Goal: Information Seeking & Learning: Learn about a topic

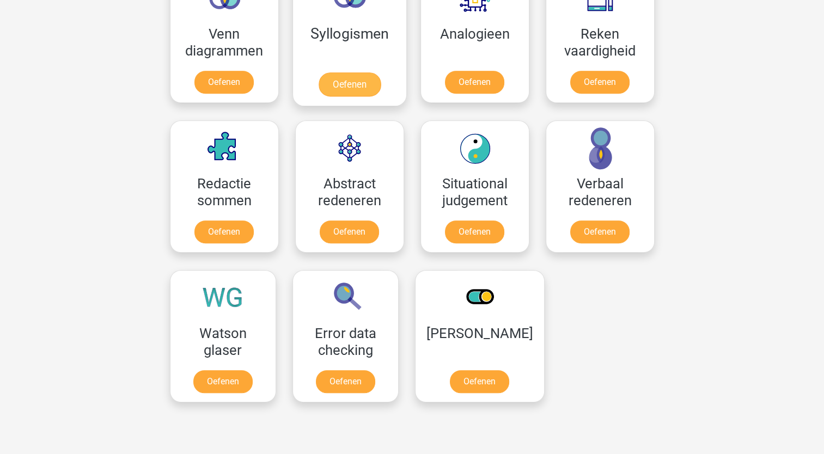
scroll to position [708, 0]
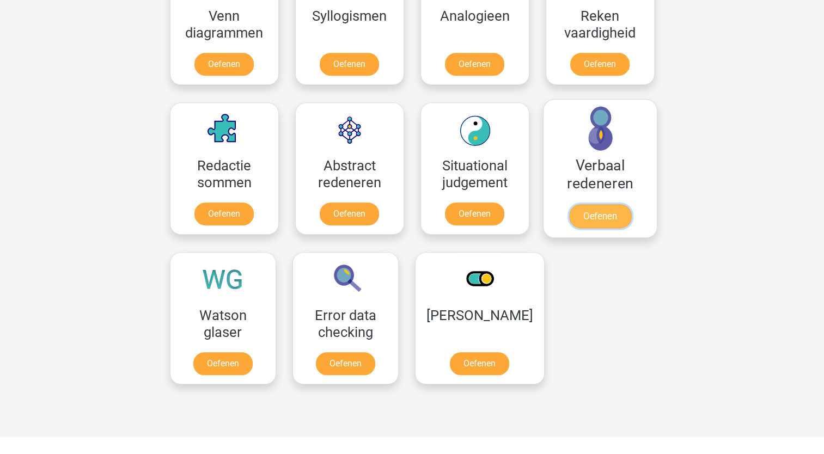
click at [592, 210] on link "Oefenen" at bounding box center [600, 216] width 62 height 24
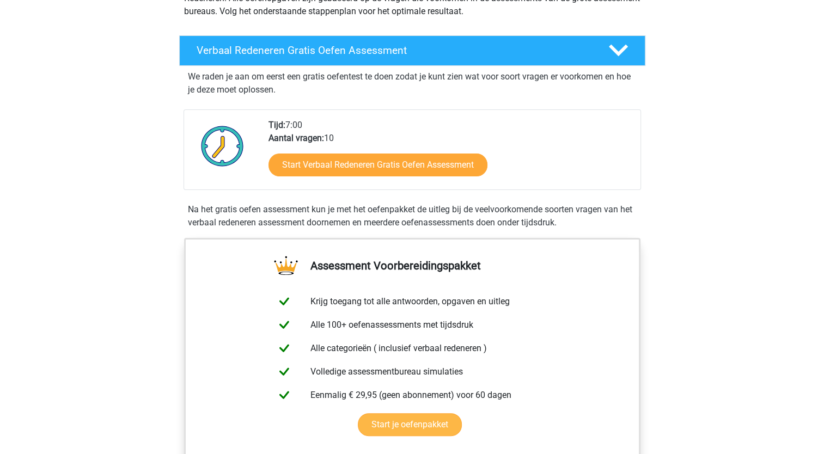
scroll to position [163, 0]
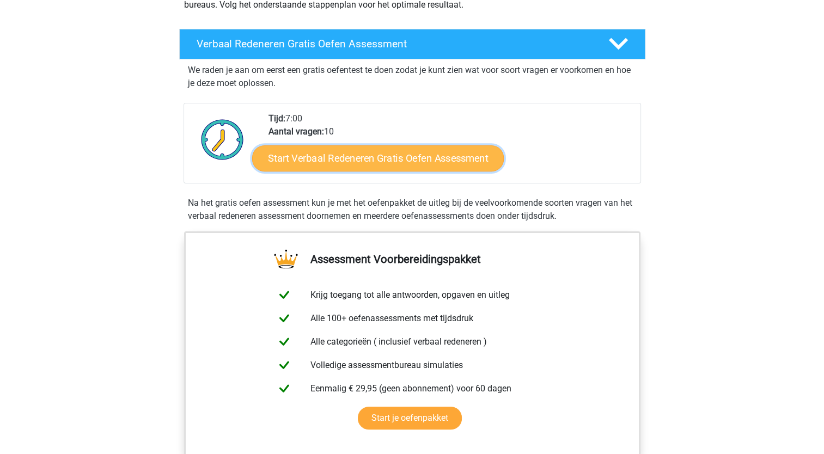
click at [346, 163] on link "Start Verbaal Redeneren Gratis Oefen Assessment" at bounding box center [378, 158] width 252 height 26
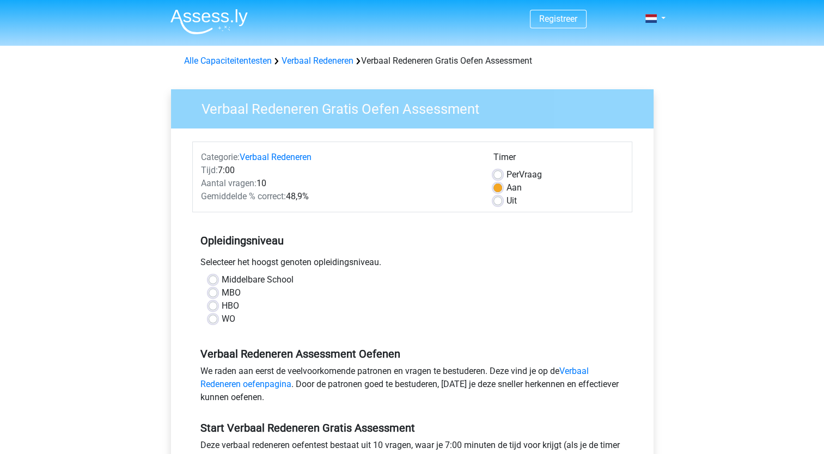
click at [222, 305] on label "HBO" at bounding box center [230, 306] width 17 height 13
click at [213, 305] on input "HBO" at bounding box center [213, 305] width 9 height 11
radio input "true"
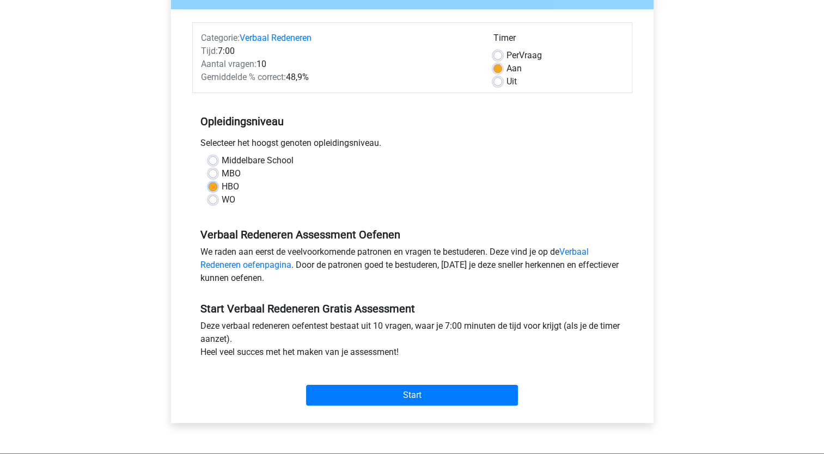
scroll to position [163, 0]
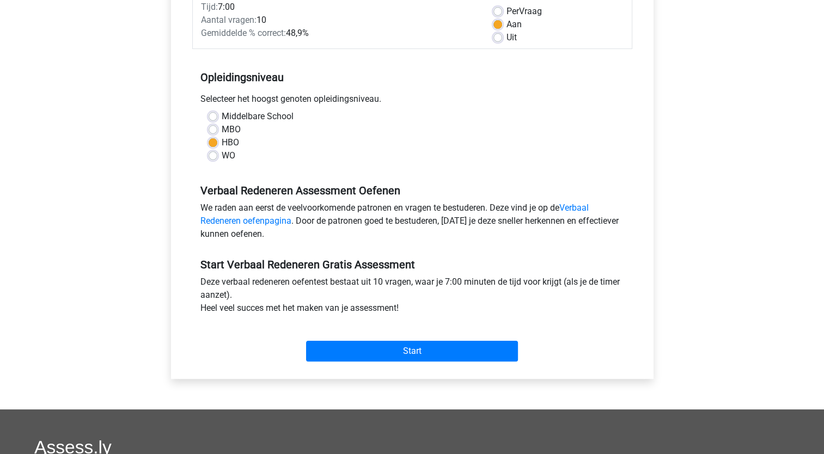
click at [222, 130] on label "MBO" at bounding box center [231, 129] width 19 height 13
click at [215, 130] on input "MBO" at bounding box center [213, 128] width 9 height 11
radio input "true"
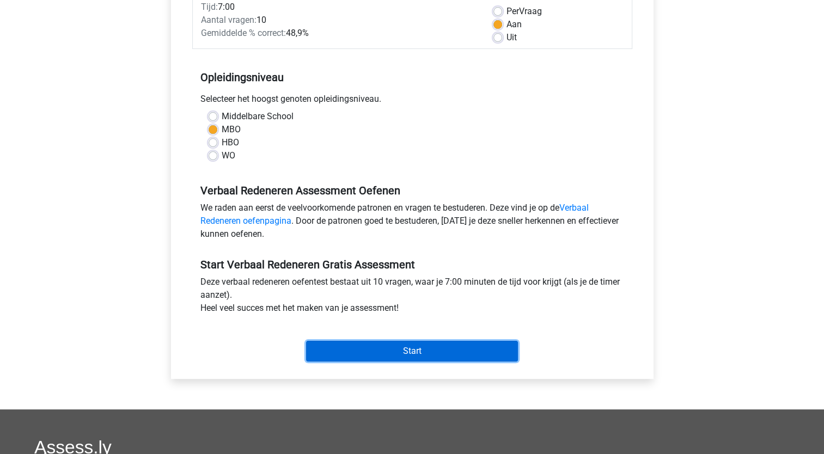
click at [411, 348] on input "Start" at bounding box center [412, 351] width 212 height 21
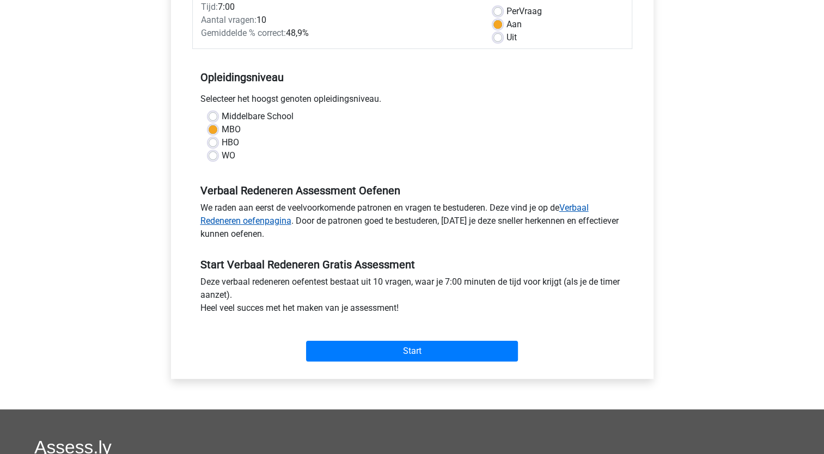
click at [271, 218] on link "Verbaal Redeneren oefenpagina" at bounding box center [394, 214] width 388 height 23
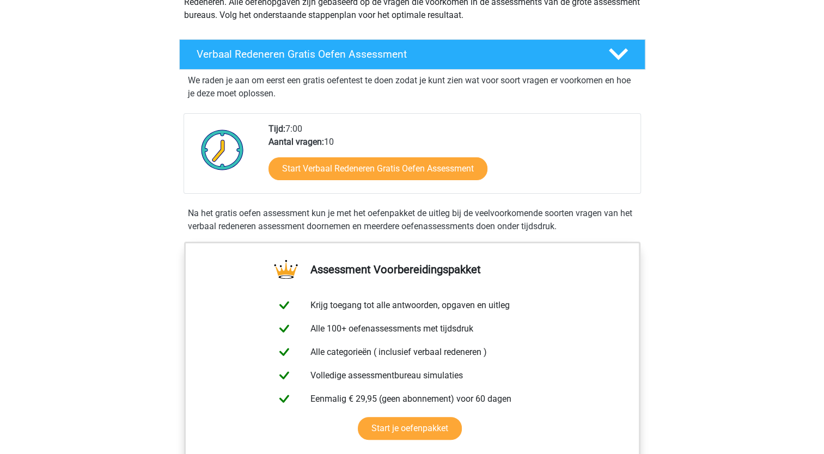
scroll to position [163, 0]
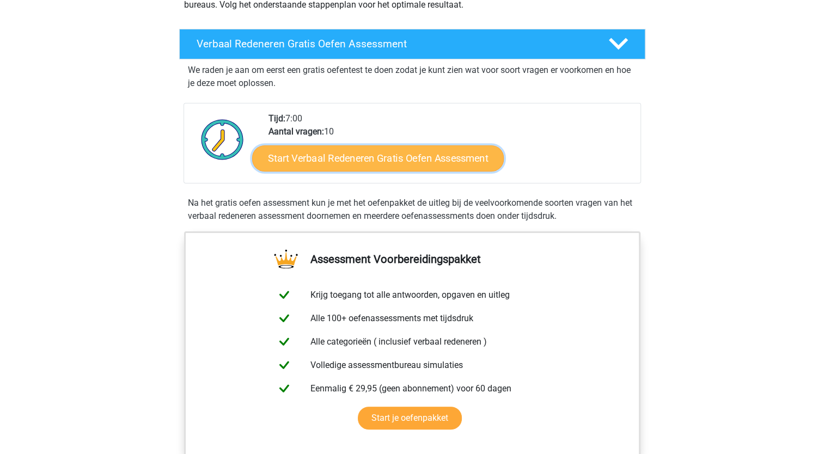
click at [348, 152] on link "Start Verbaal Redeneren Gratis Oefen Assessment" at bounding box center [378, 158] width 252 height 26
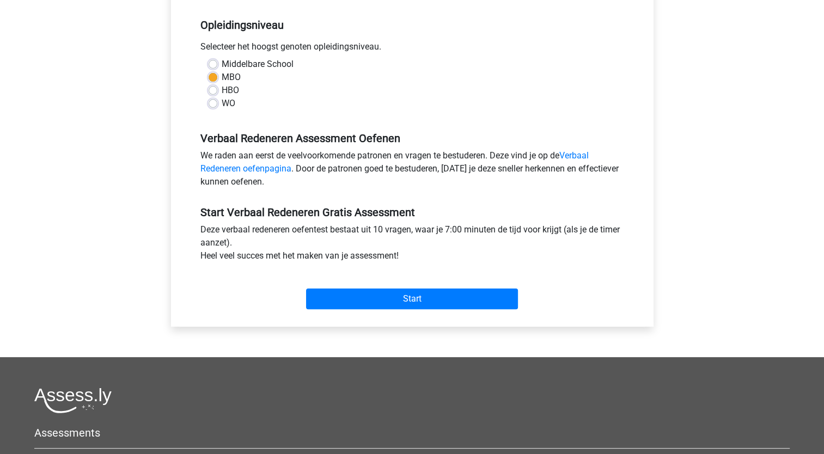
scroll to position [218, 0]
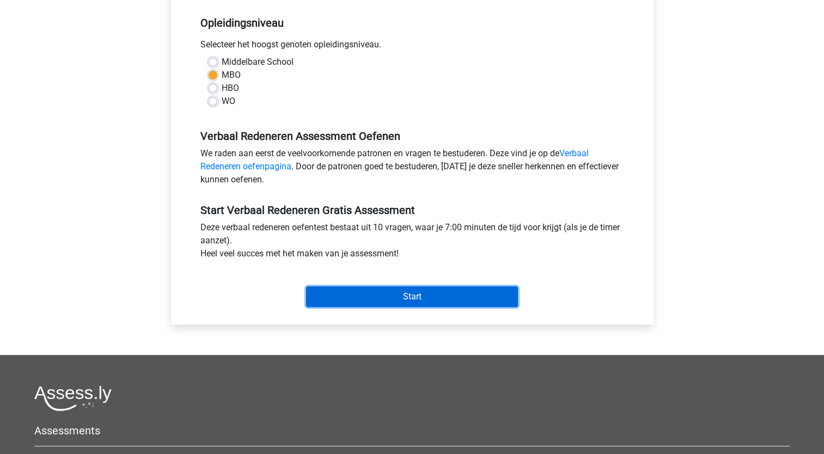
click at [415, 291] on input "Start" at bounding box center [412, 296] width 212 height 21
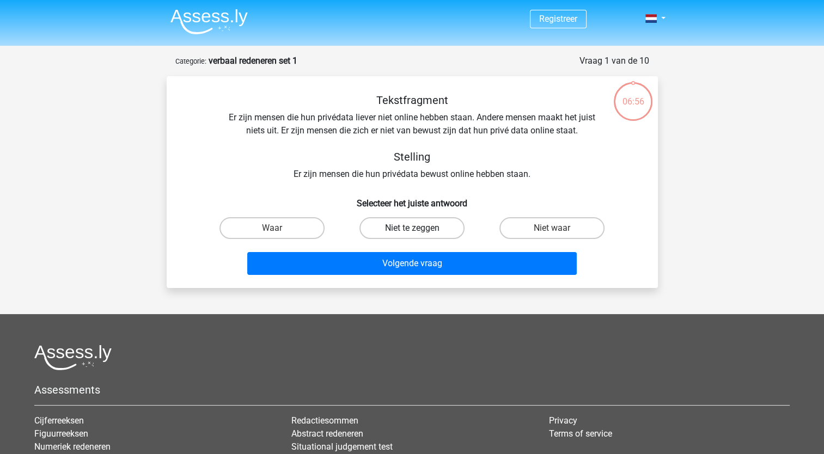
click at [412, 227] on label "Niet te zeggen" at bounding box center [411, 228] width 105 height 22
click at [412, 228] on input "Niet te zeggen" at bounding box center [415, 231] width 7 height 7
radio input "true"
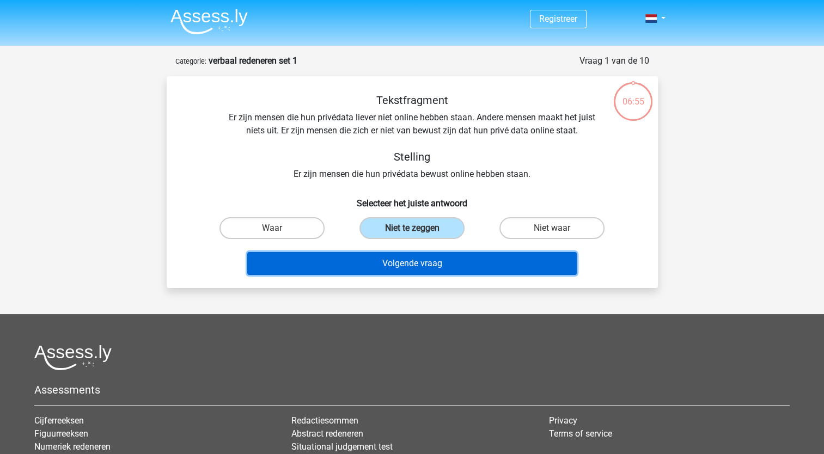
click at [409, 265] on button "Volgende vraag" at bounding box center [411, 263] width 329 height 23
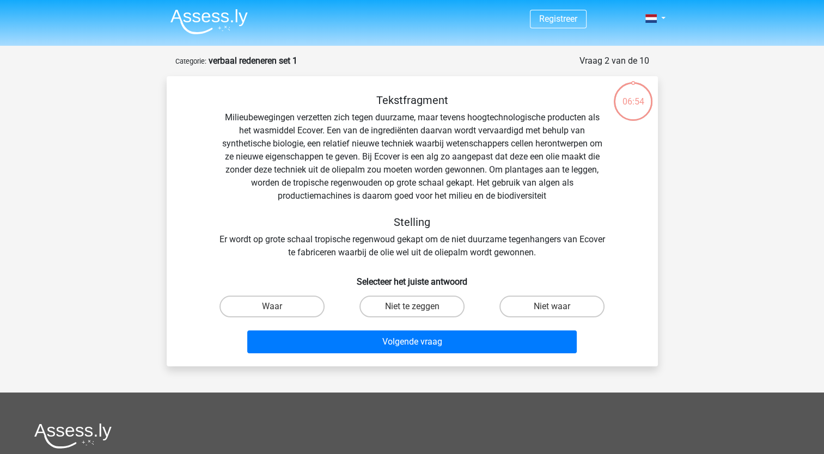
scroll to position [54, 0]
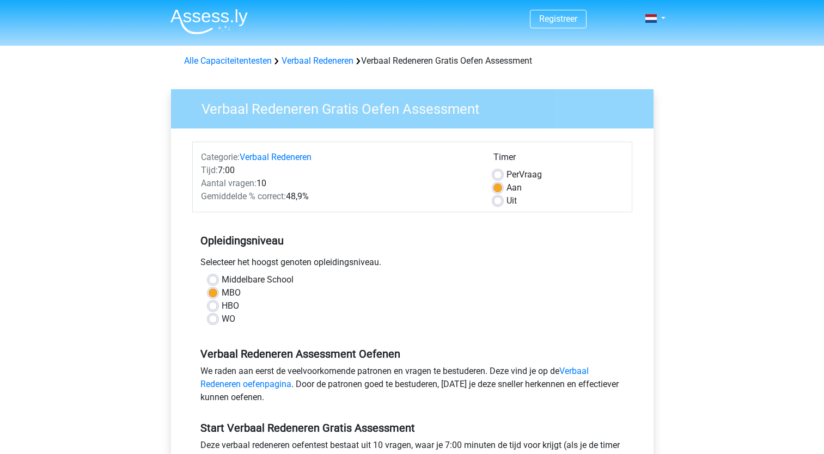
scroll to position [163, 0]
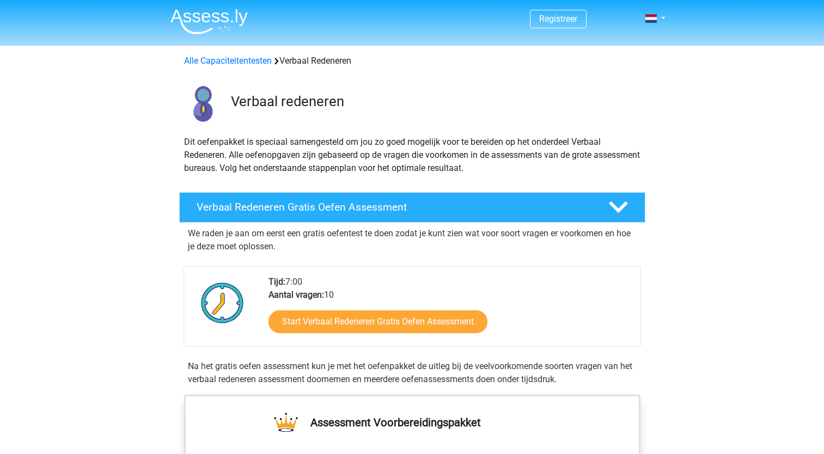
scroll to position [163, 0]
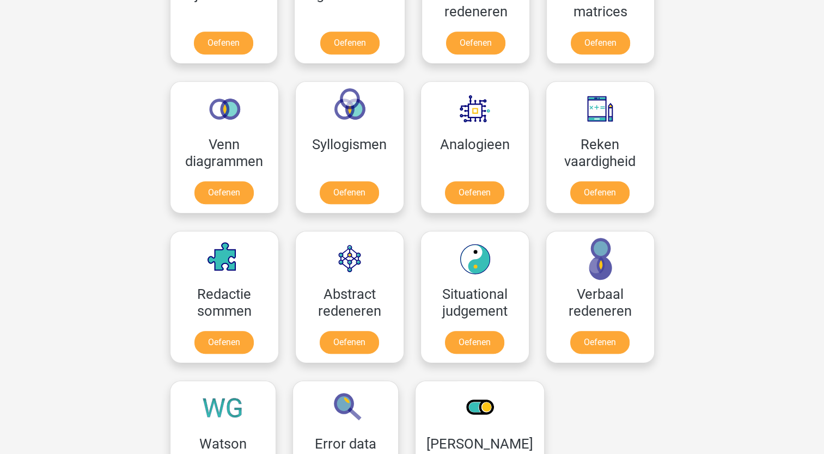
scroll to position [490, 0]
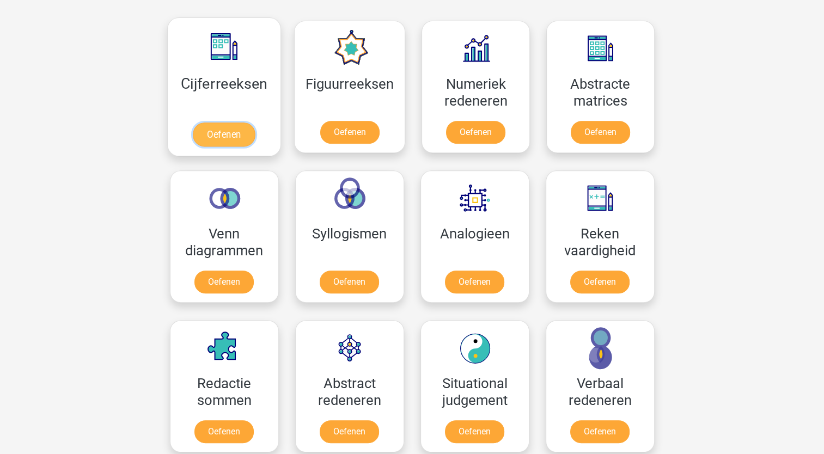
click at [242, 123] on link "Oefenen" at bounding box center [224, 135] width 62 height 24
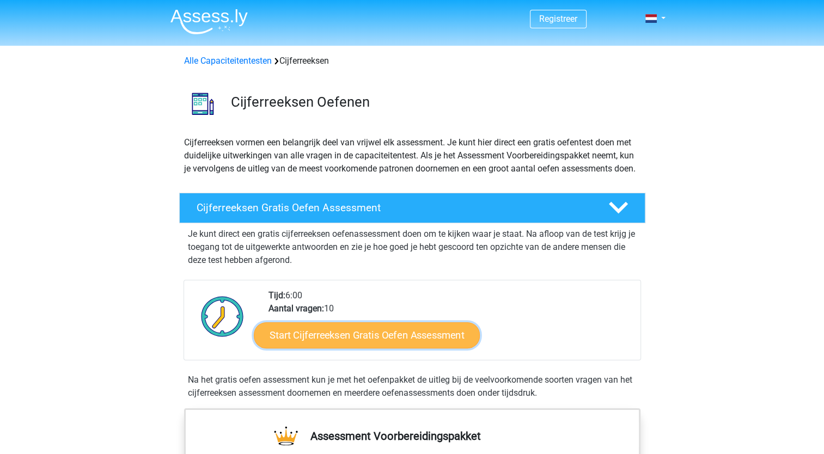
click at [360, 347] on link "Start Cijferreeksen Gratis Oefen Assessment" at bounding box center [367, 335] width 226 height 26
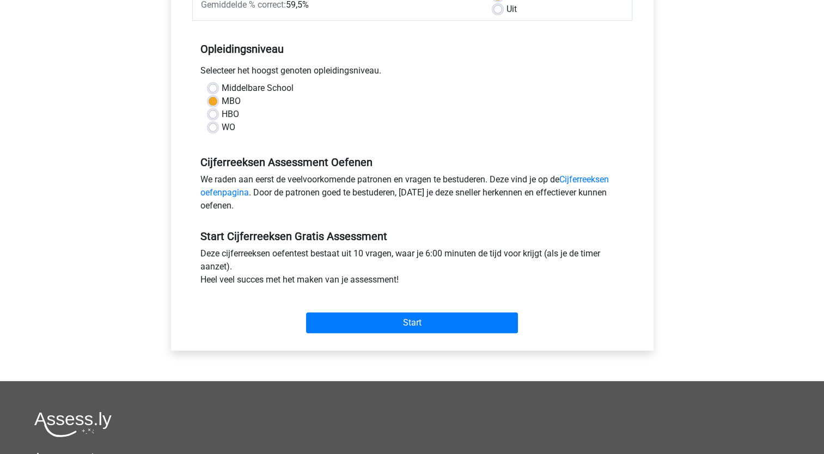
scroll to position [218, 0]
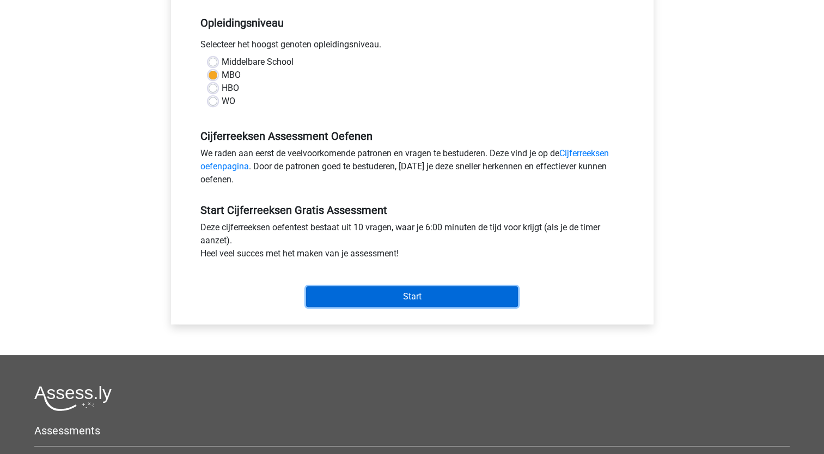
click at [412, 298] on input "Start" at bounding box center [412, 296] width 212 height 21
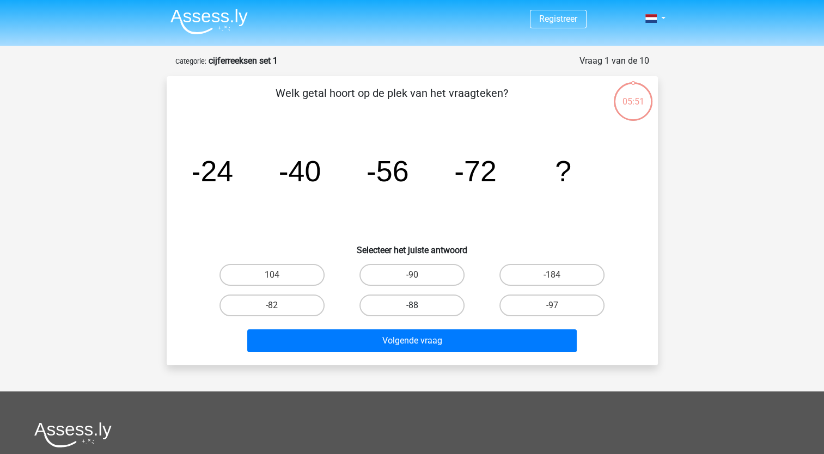
click at [415, 298] on label "-88" at bounding box center [411, 306] width 105 height 22
click at [415, 305] on input "-88" at bounding box center [415, 308] width 7 height 7
radio input "true"
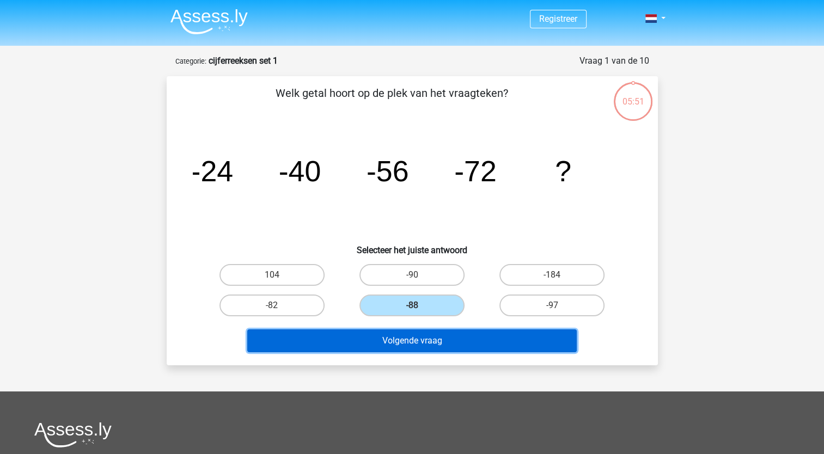
click at [420, 334] on button "Volgende vraag" at bounding box center [411, 340] width 329 height 23
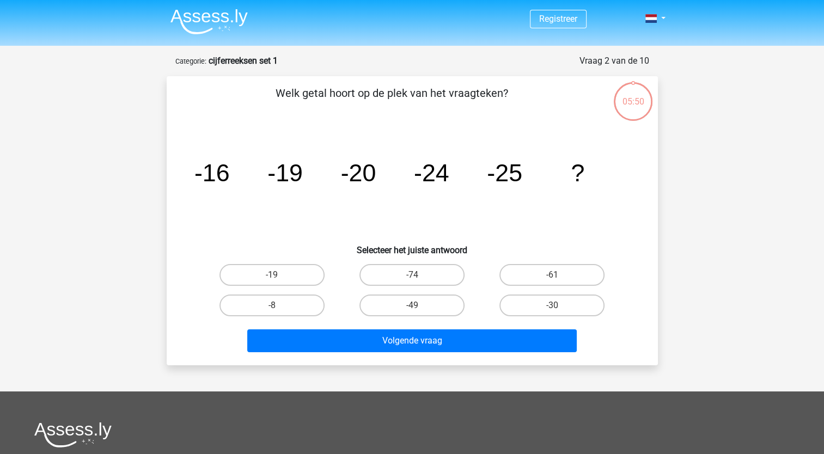
scroll to position [54, 0]
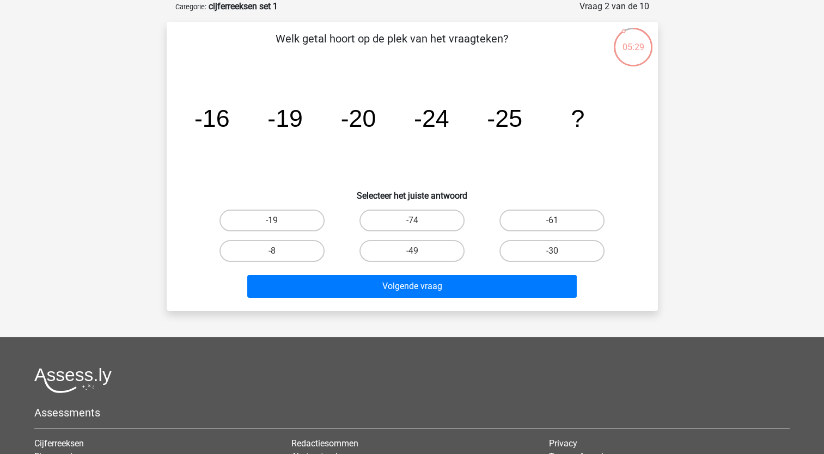
click at [557, 252] on input "-30" at bounding box center [555, 254] width 7 height 7
radio input "true"
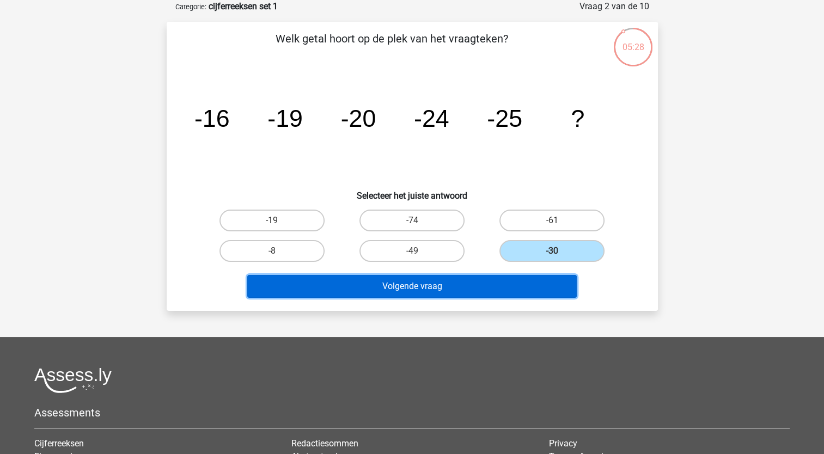
click at [403, 281] on button "Volgende vraag" at bounding box center [411, 286] width 329 height 23
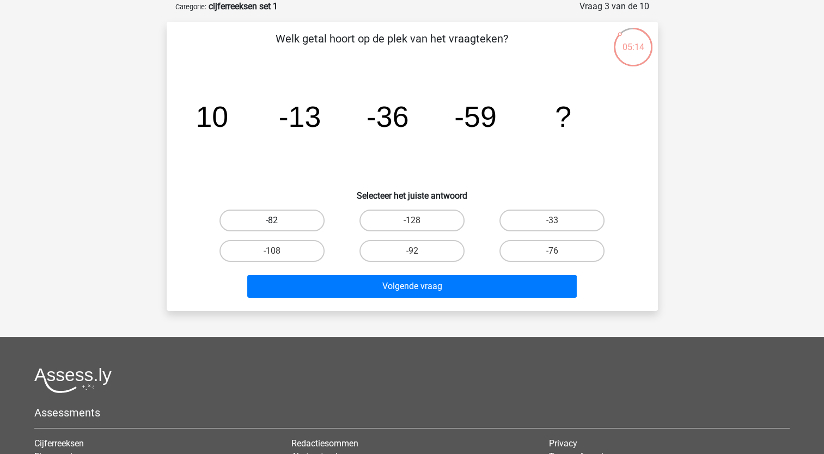
click at [294, 219] on label "-82" at bounding box center [271, 221] width 105 height 22
click at [279, 221] on input "-82" at bounding box center [275, 224] width 7 height 7
radio input "true"
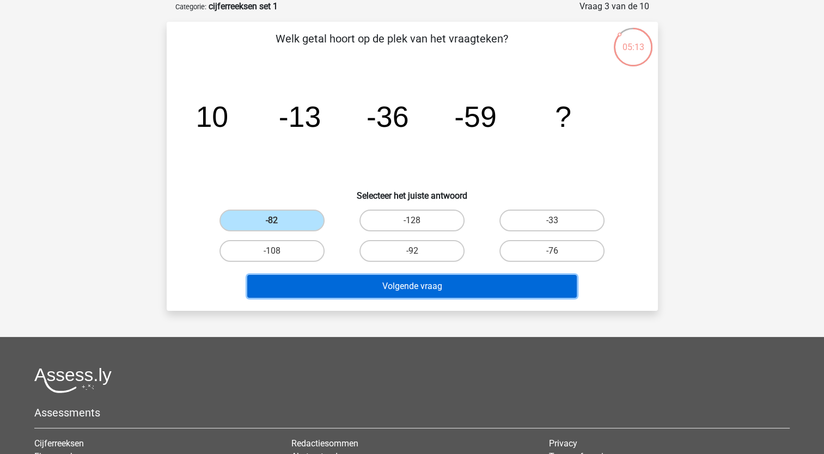
click at [432, 284] on button "Volgende vraag" at bounding box center [411, 286] width 329 height 23
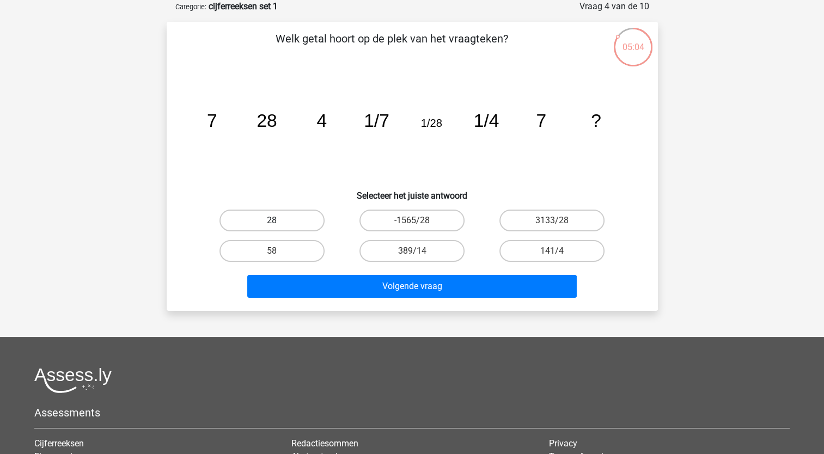
click at [296, 223] on label "28" at bounding box center [271, 221] width 105 height 22
click at [279, 223] on input "28" at bounding box center [275, 224] width 7 height 7
radio input "true"
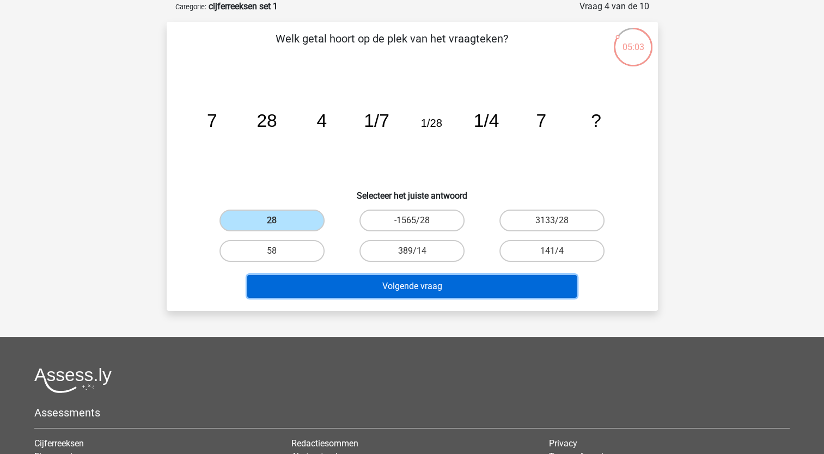
click at [429, 281] on button "Volgende vraag" at bounding box center [411, 286] width 329 height 23
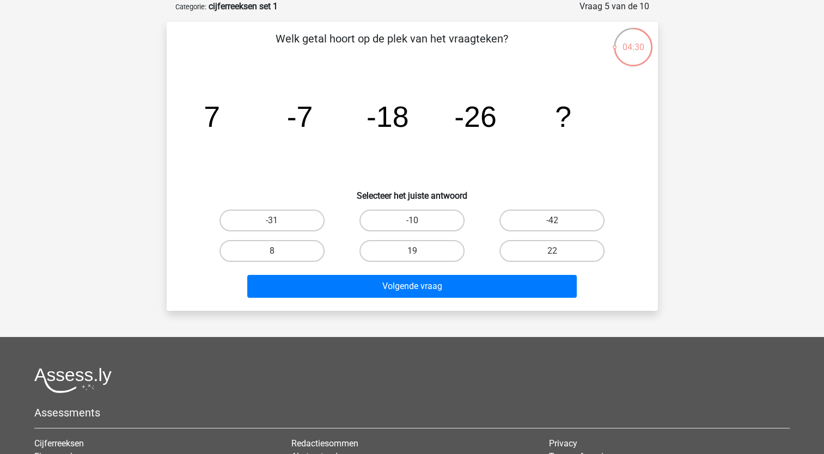
click at [272, 222] on input "-31" at bounding box center [275, 224] width 7 height 7
radio input "true"
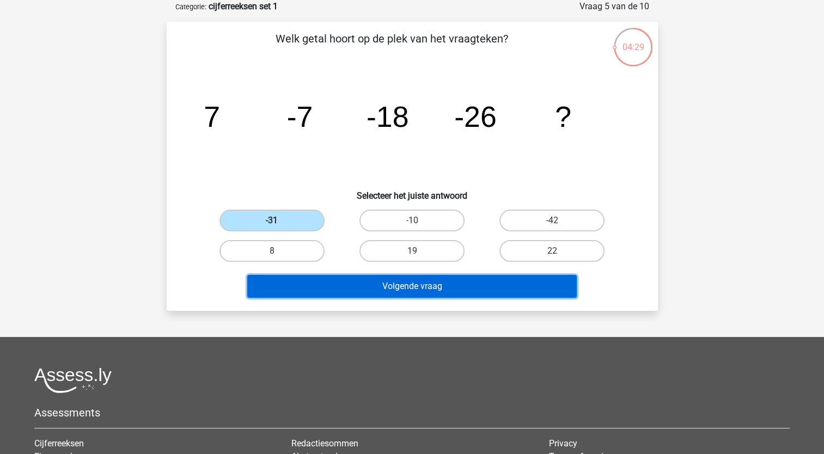
click at [407, 282] on button "Volgende vraag" at bounding box center [411, 286] width 329 height 23
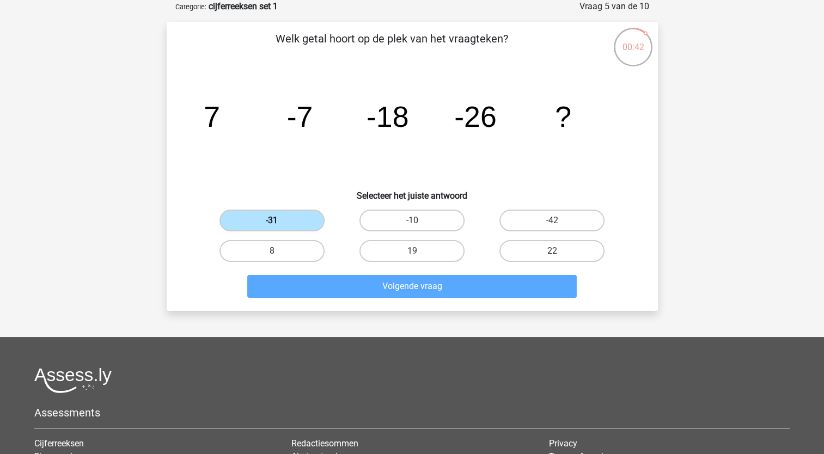
click at [274, 216] on label "-31" at bounding box center [271, 221] width 105 height 22
click at [274, 221] on input "-31" at bounding box center [275, 224] width 7 height 7
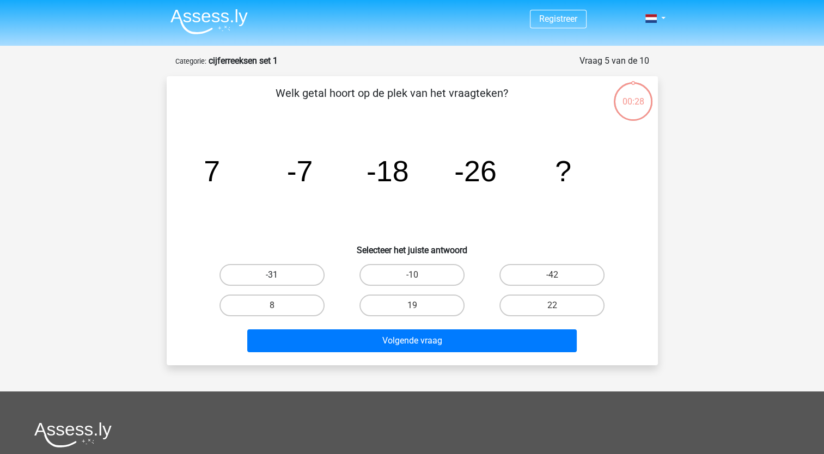
click at [277, 273] on label "-31" at bounding box center [271, 275] width 105 height 22
click at [277, 275] on input "-31" at bounding box center [275, 278] width 7 height 7
radio input "true"
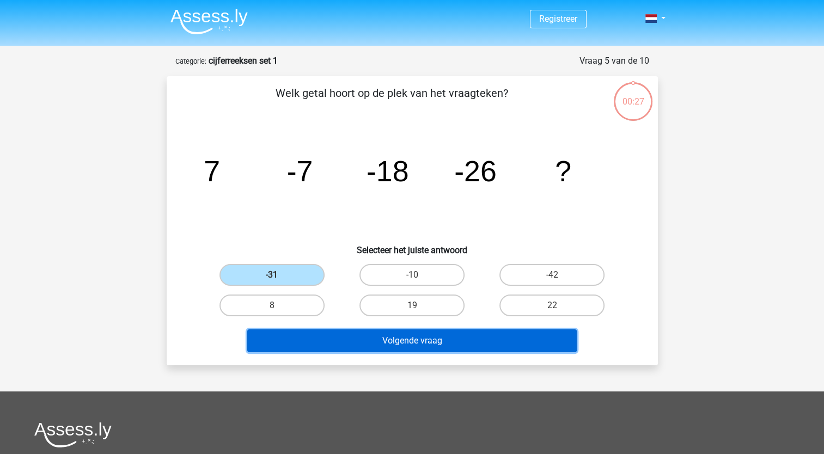
click at [419, 339] on button "Volgende vraag" at bounding box center [411, 340] width 329 height 23
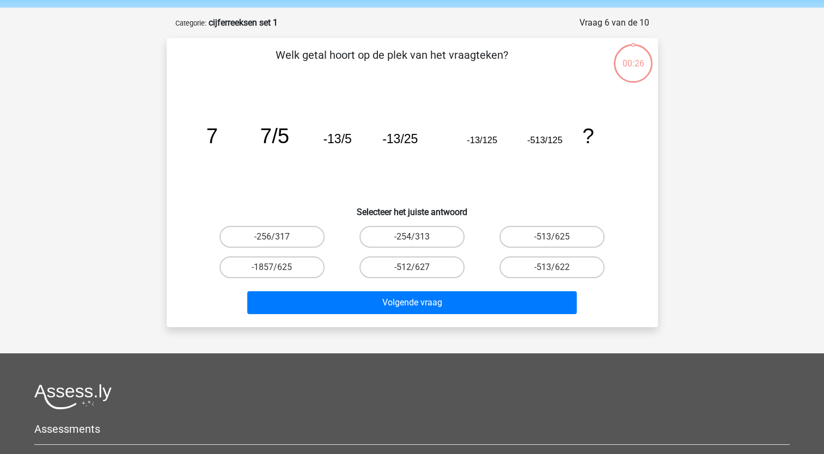
scroll to position [54, 0]
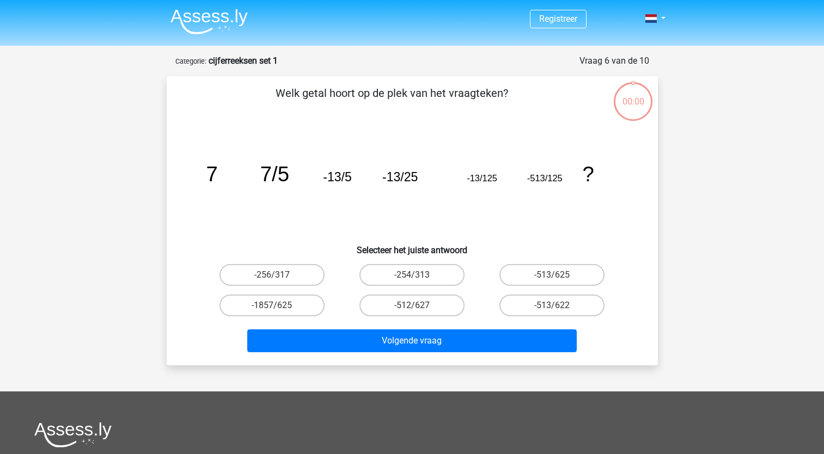
scroll to position [54, 0]
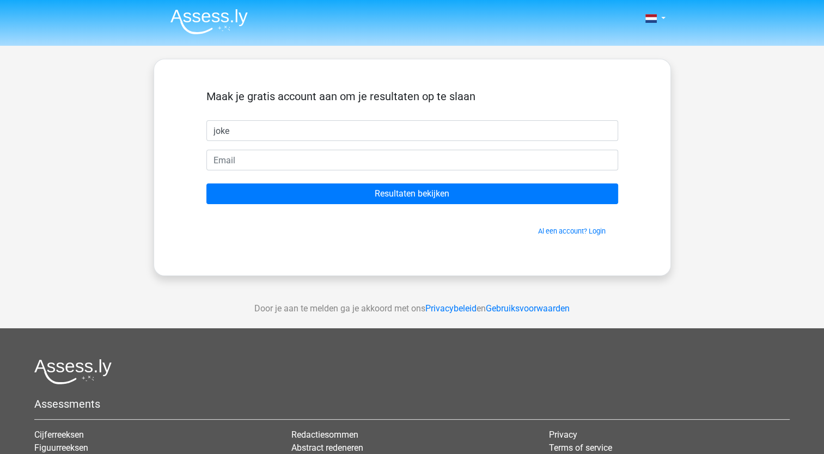
type input "joke"
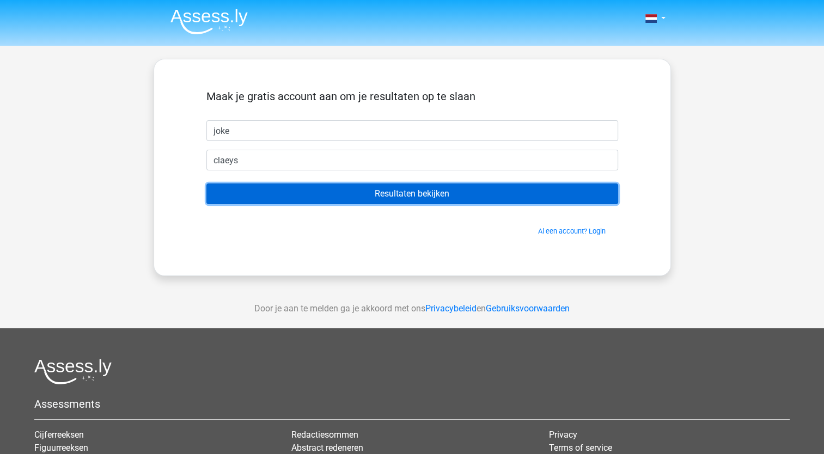
click at [429, 188] on input "Resultaten bekijken" at bounding box center [412, 194] width 412 height 21
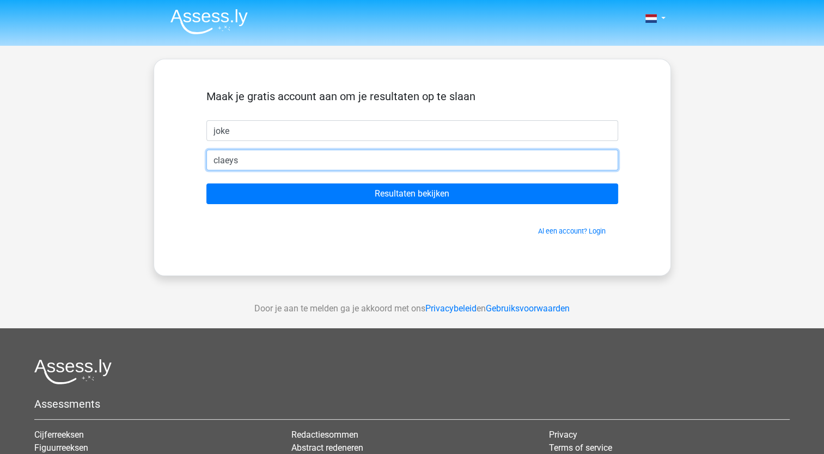
click at [302, 167] on input "claeys" at bounding box center [412, 160] width 412 height 21
click at [300, 160] on input "claeys" at bounding box center [412, 160] width 412 height 21
type input "c"
type input "[EMAIL_ADDRESS][DOMAIN_NAME]"
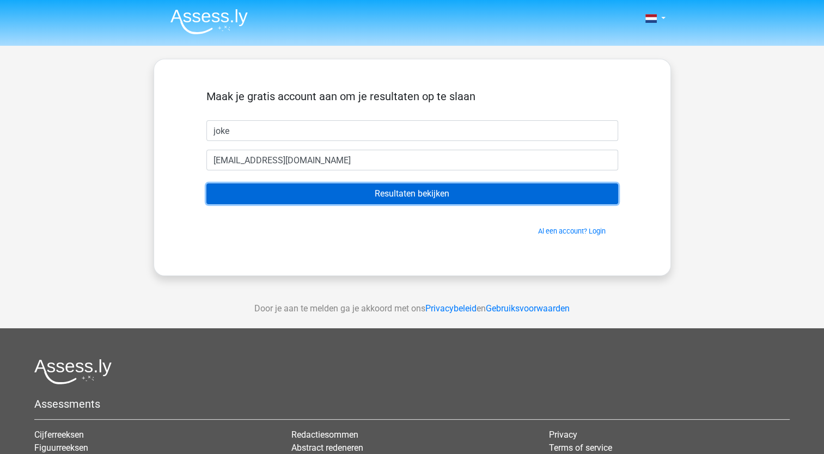
click at [424, 193] on input "Resultaten bekijken" at bounding box center [412, 194] width 412 height 21
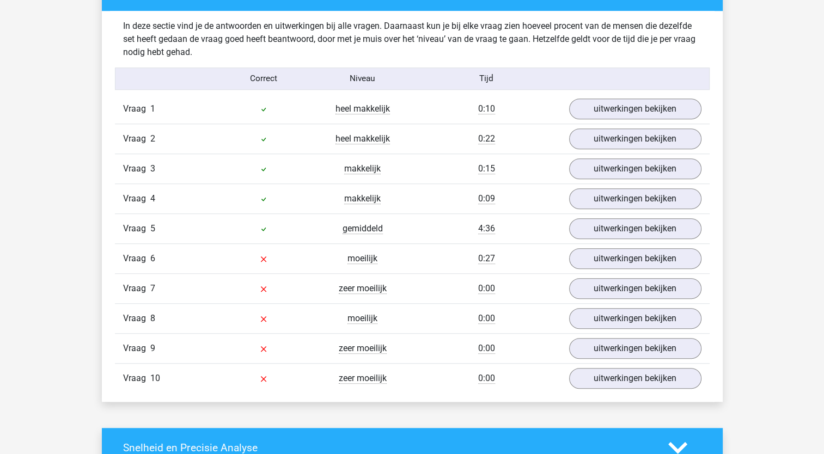
scroll to position [871, 0]
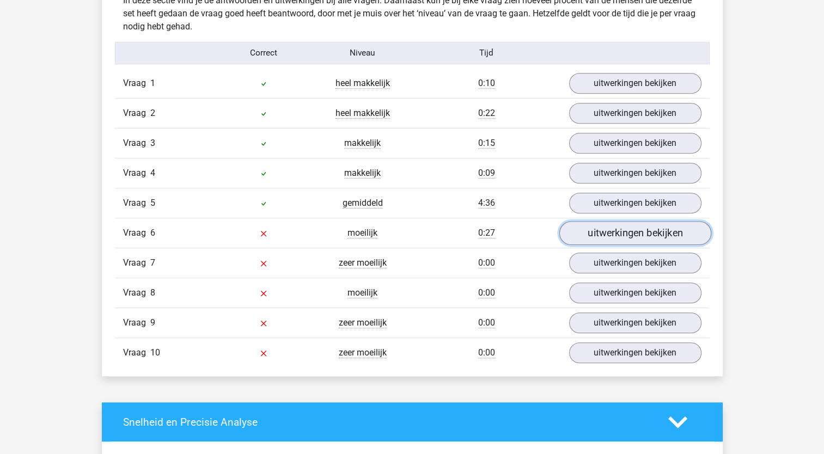
click at [601, 230] on link "uitwerkingen bekijken" at bounding box center [635, 233] width 152 height 24
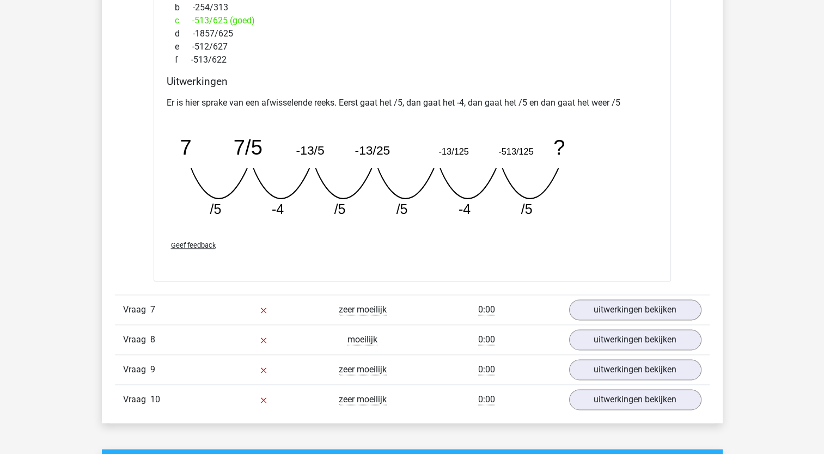
scroll to position [1307, 0]
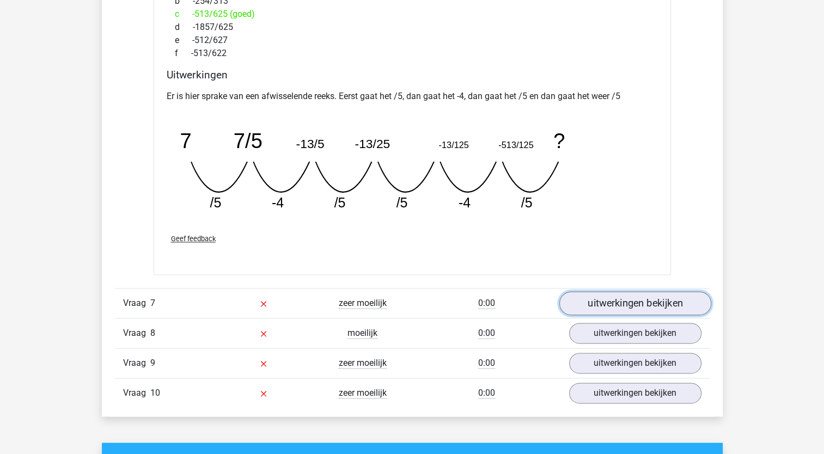
click at [625, 301] on link "uitwerkingen bekijken" at bounding box center [635, 303] width 152 height 24
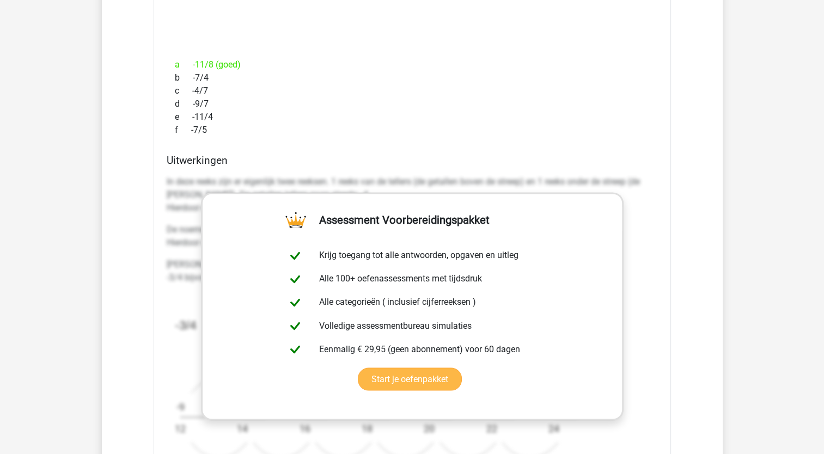
scroll to position [1743, 0]
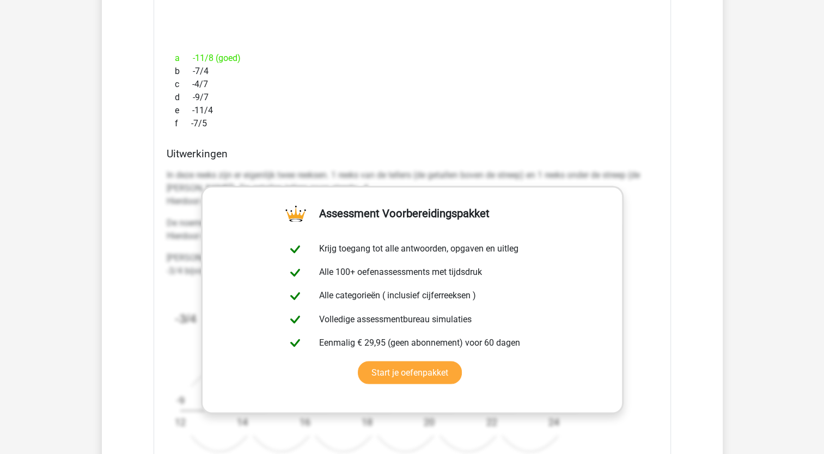
click at [508, 143] on div "Welk getal hoort op de plek van het vraagteken? image/svg+xml -3/4 -13/14 -17/1…" at bounding box center [412, 218] width 517 height 646
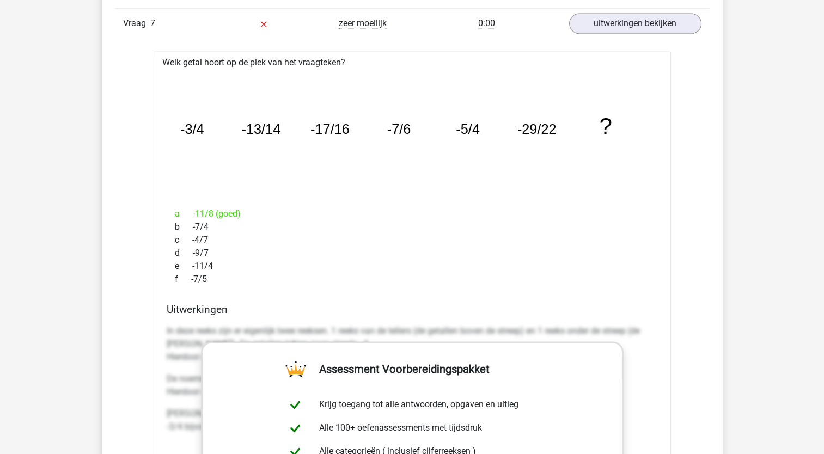
scroll to position [1579, 0]
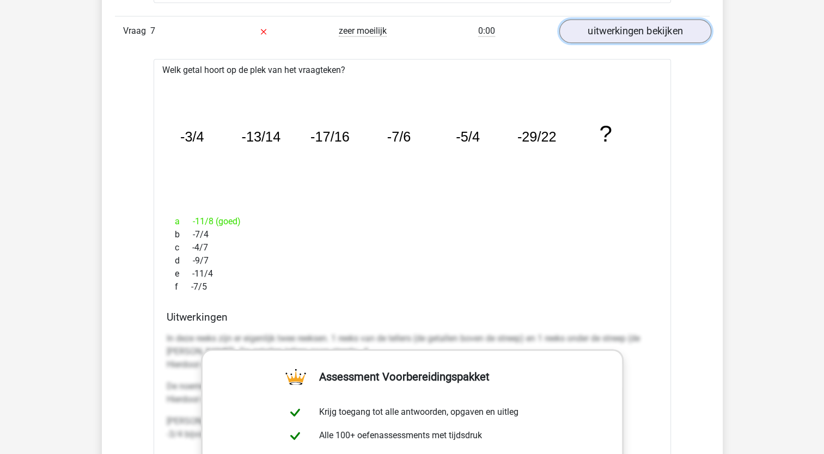
click at [613, 32] on link "uitwerkingen bekijken" at bounding box center [635, 31] width 152 height 24
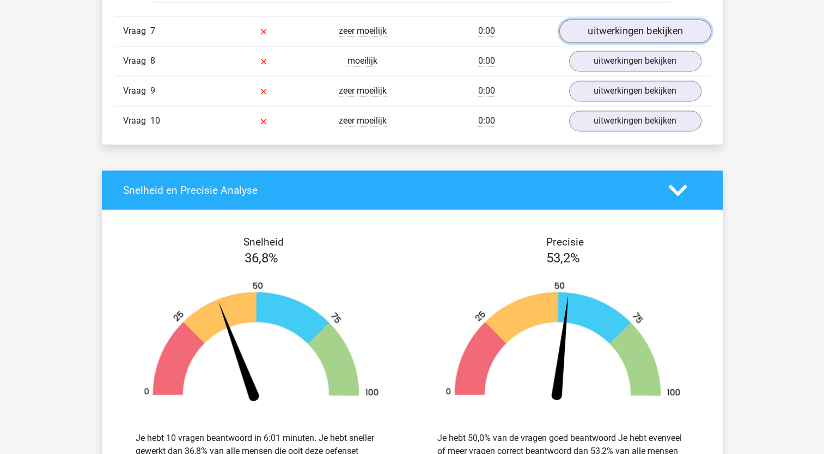
click at [614, 29] on link "uitwerkingen bekijken" at bounding box center [635, 31] width 152 height 24
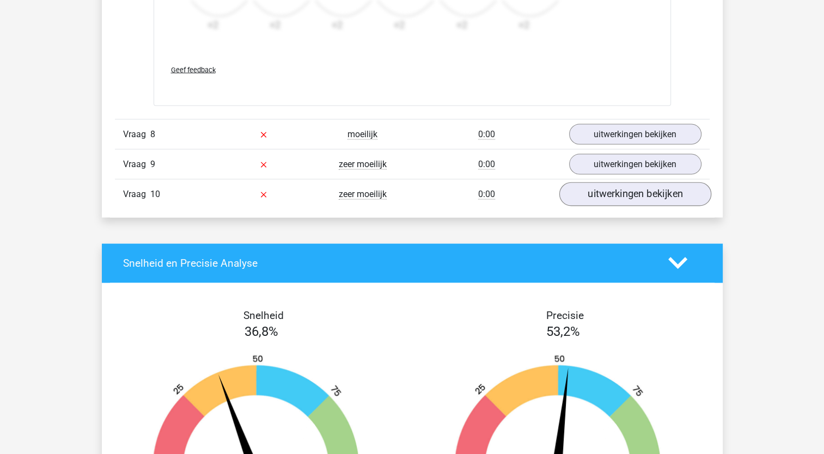
scroll to position [2178, 0]
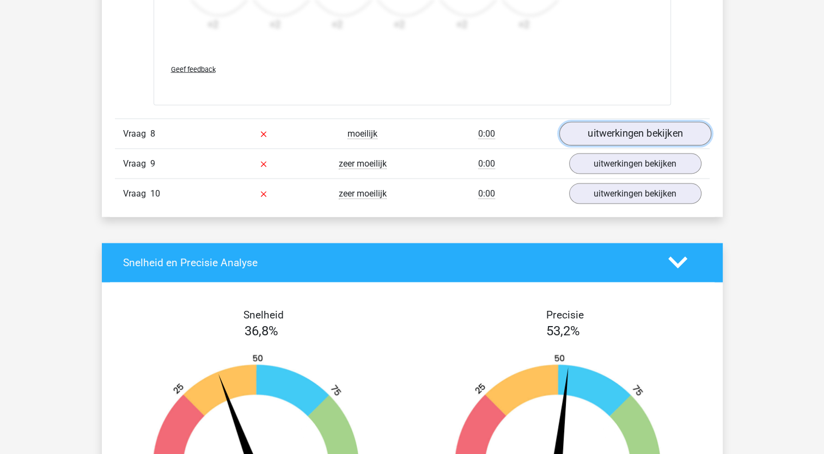
click at [622, 131] on link "uitwerkingen bekijken" at bounding box center [635, 134] width 152 height 24
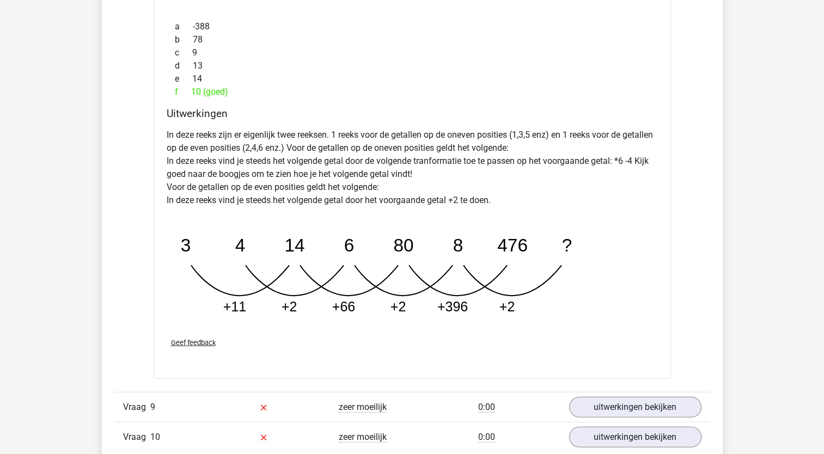
scroll to position [2614, 0]
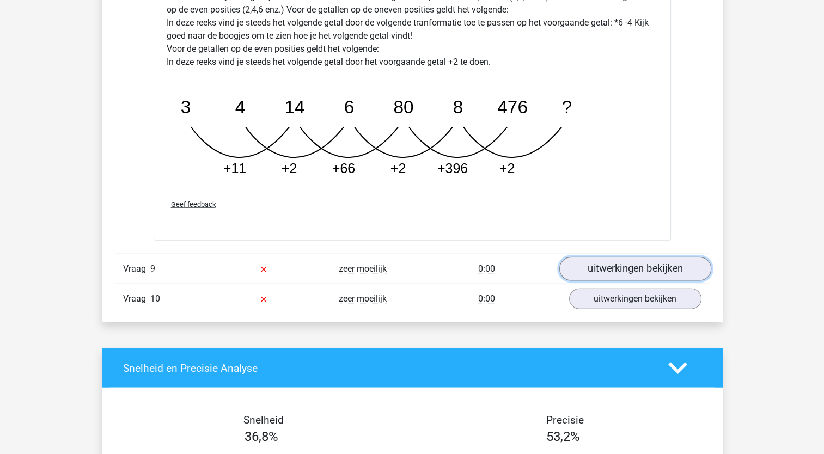
click at [622, 267] on link "uitwerkingen bekijken" at bounding box center [635, 270] width 152 height 24
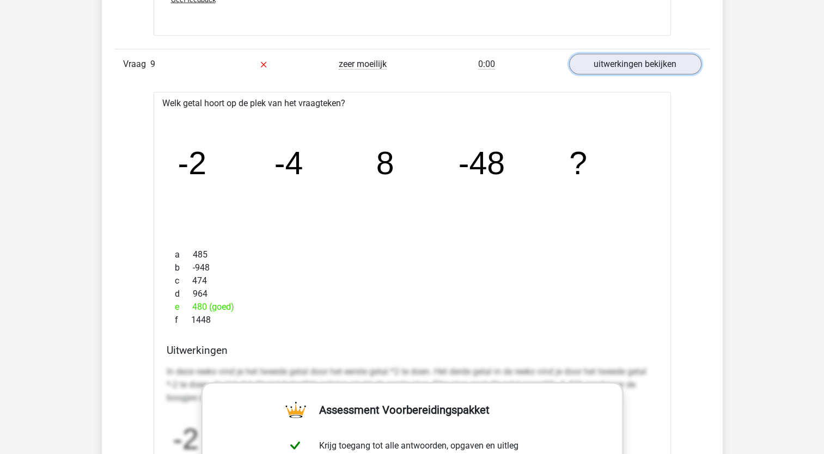
scroll to position [2723, 0]
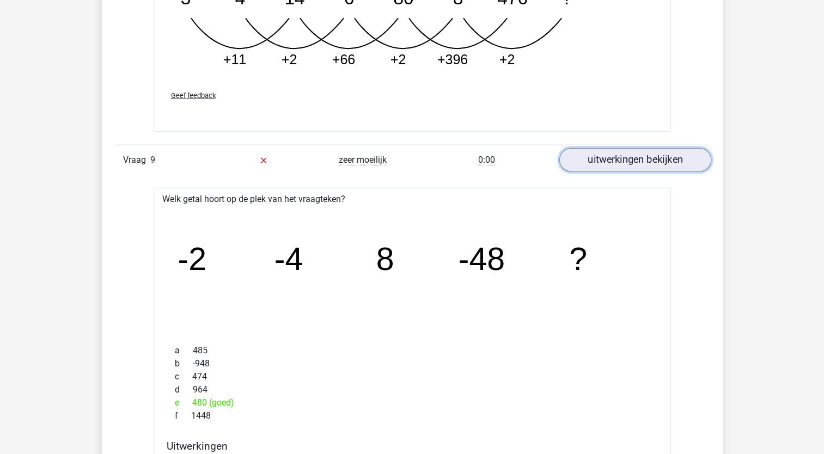
click at [588, 149] on link "uitwerkingen bekijken" at bounding box center [635, 161] width 152 height 24
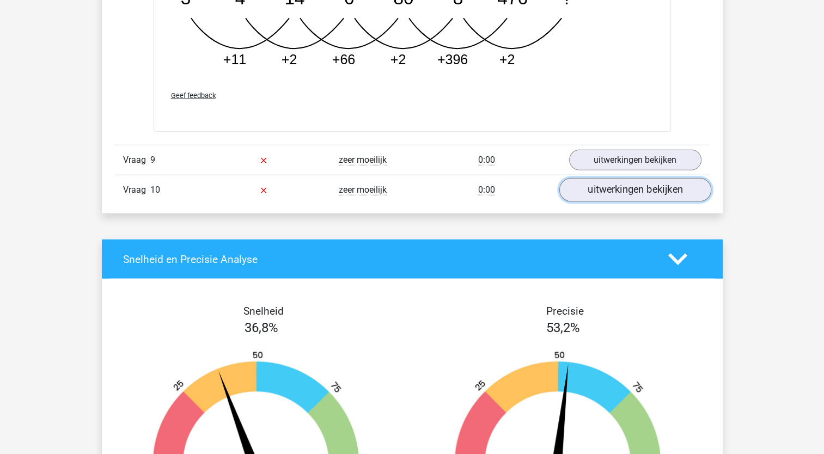
click at [596, 193] on link "uitwerkingen bekijken" at bounding box center [635, 191] width 152 height 24
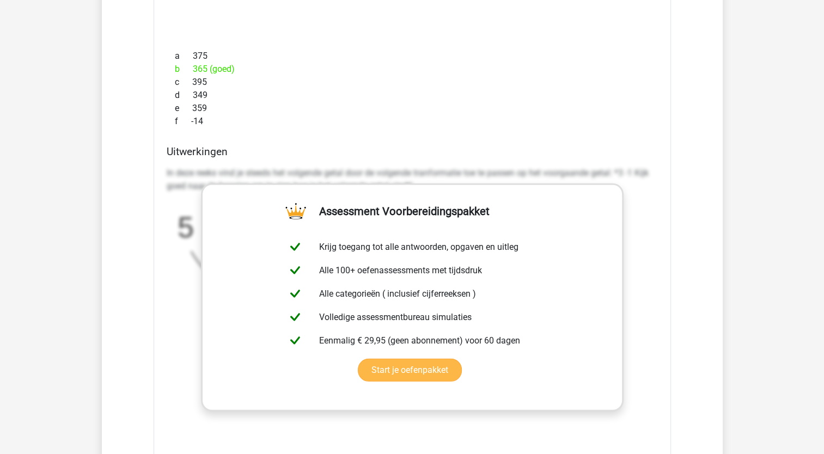
scroll to position [3049, 0]
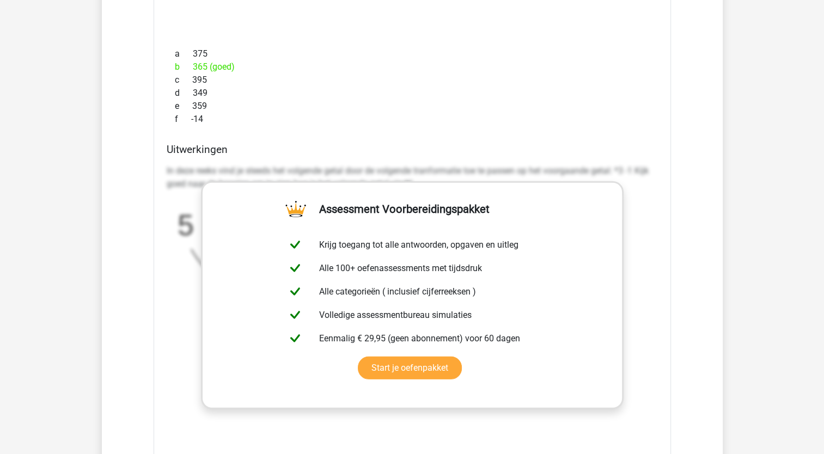
click at [425, 181] on div "Assessment Voorbereidingspakket Krijg toegang tot alle antwoorden, opgaven en u…" at bounding box center [412, 295] width 423 height 228
click at [366, 146] on h4 "Uitwerkingen" at bounding box center [412, 149] width 491 height 13
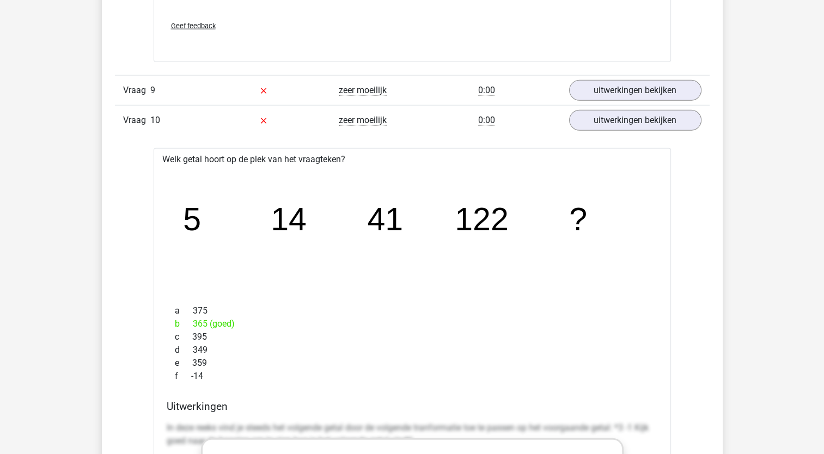
scroll to position [2777, 0]
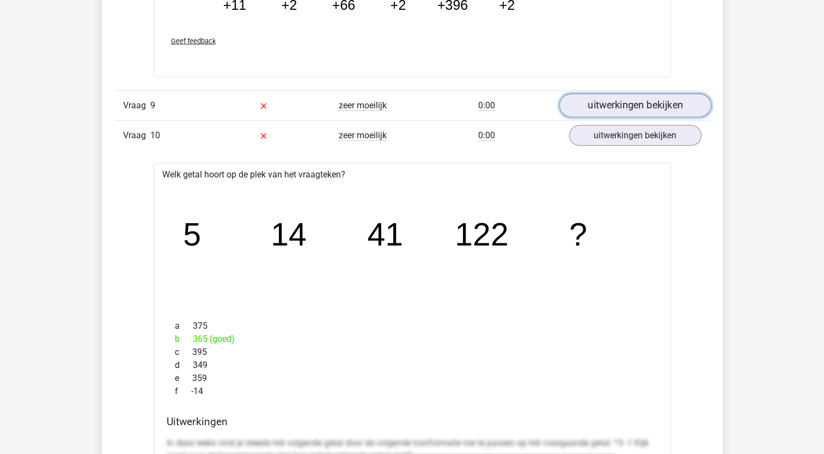
click at [607, 104] on link "uitwerkingen bekijken" at bounding box center [635, 106] width 152 height 24
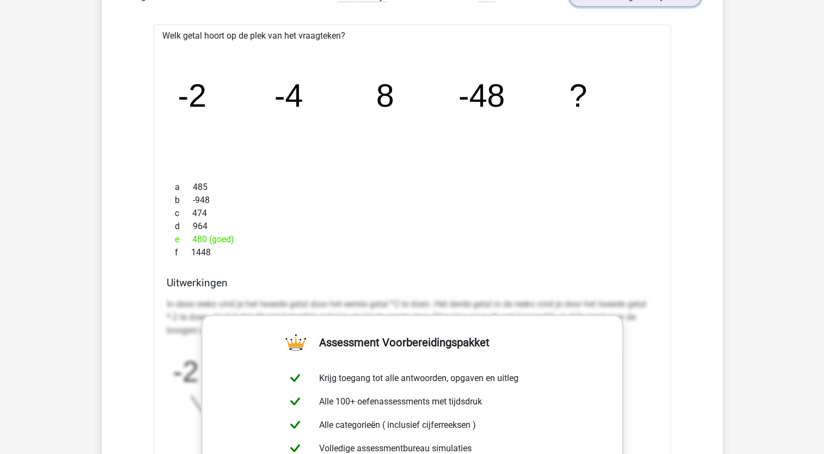
scroll to position [2941, 0]
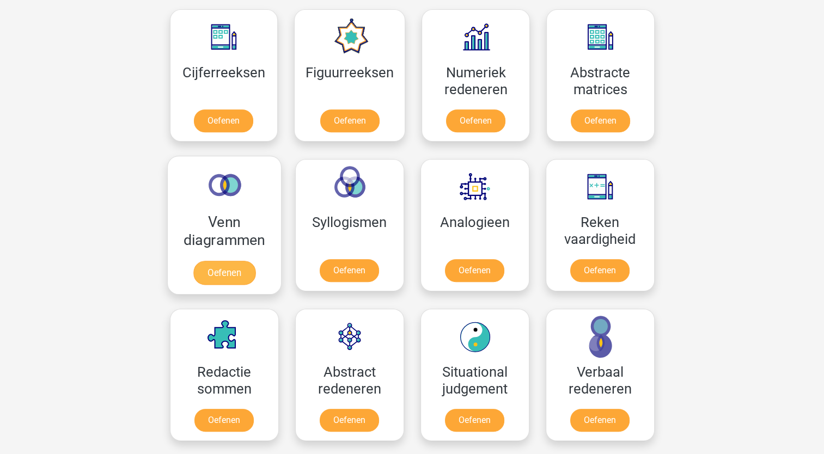
scroll to position [327, 0]
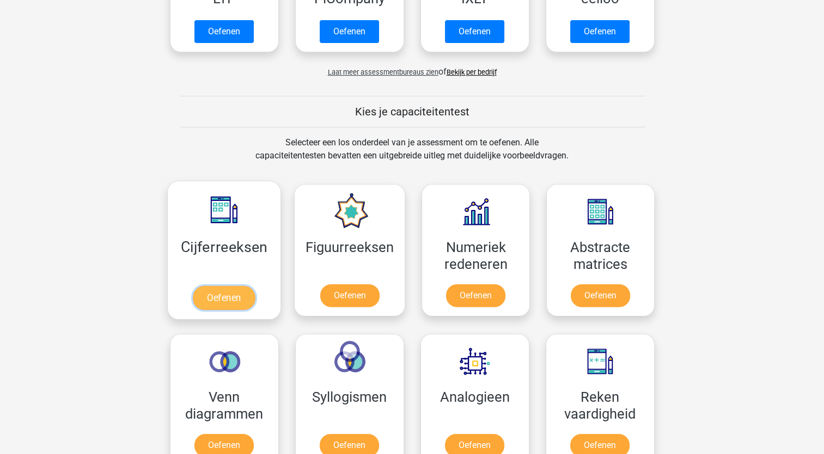
click at [230, 286] on link "Oefenen" at bounding box center [224, 298] width 62 height 24
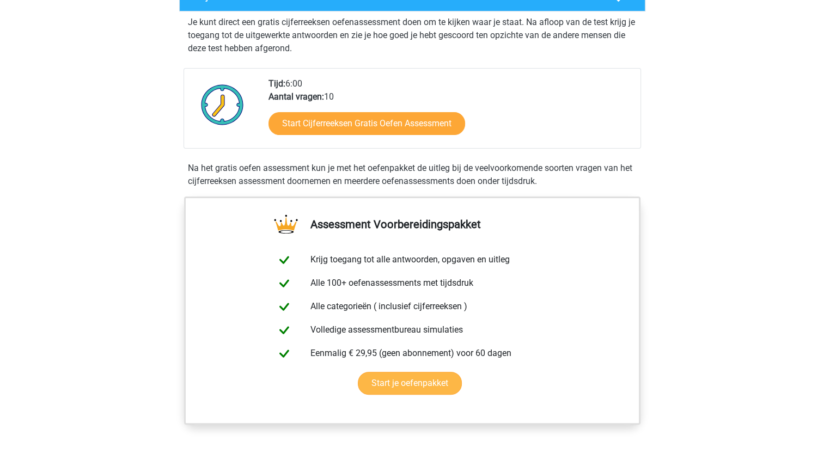
scroll to position [218, 0]
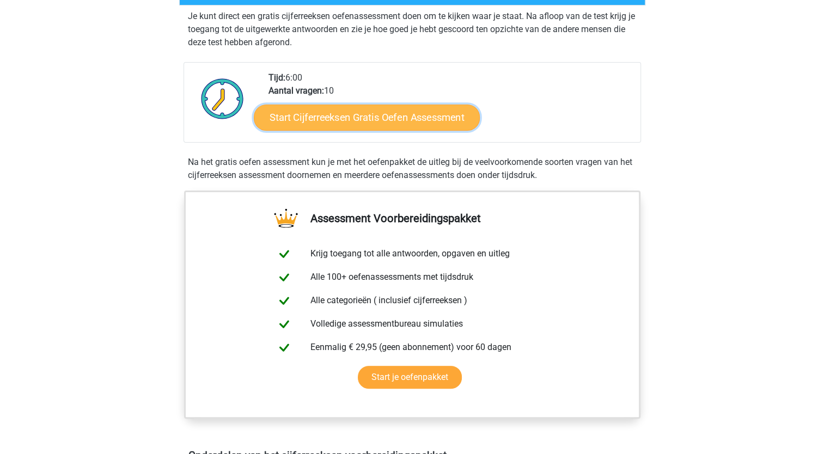
click at [364, 130] on link "Start Cijferreeksen Gratis Oefen Assessment" at bounding box center [367, 117] width 226 height 26
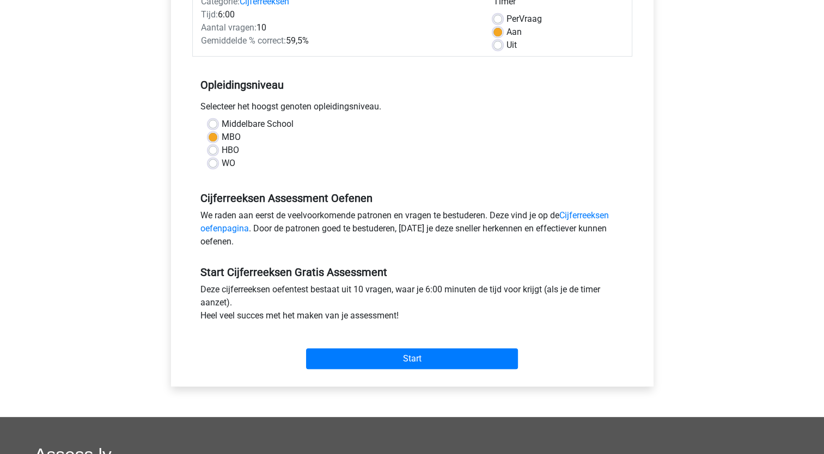
scroll to position [163, 0]
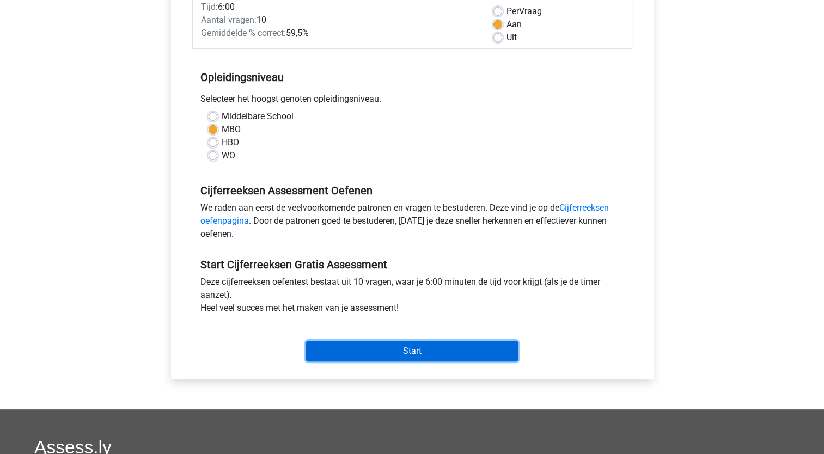
click at [426, 346] on input "Start" at bounding box center [412, 351] width 212 height 21
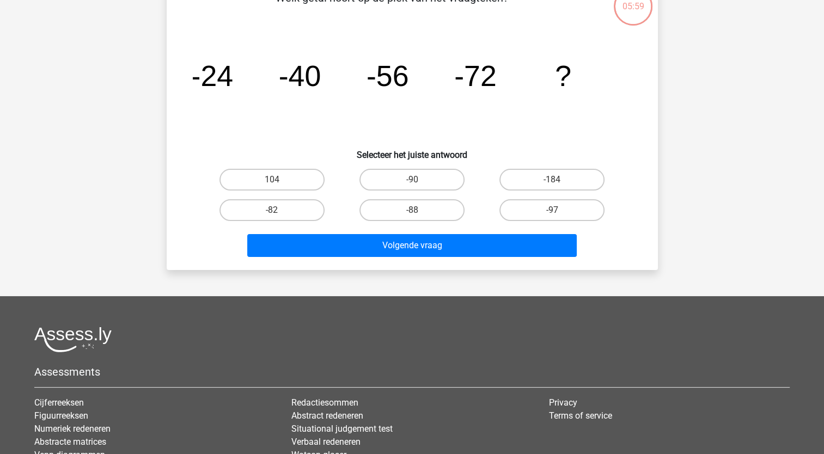
scroll to position [109, 0]
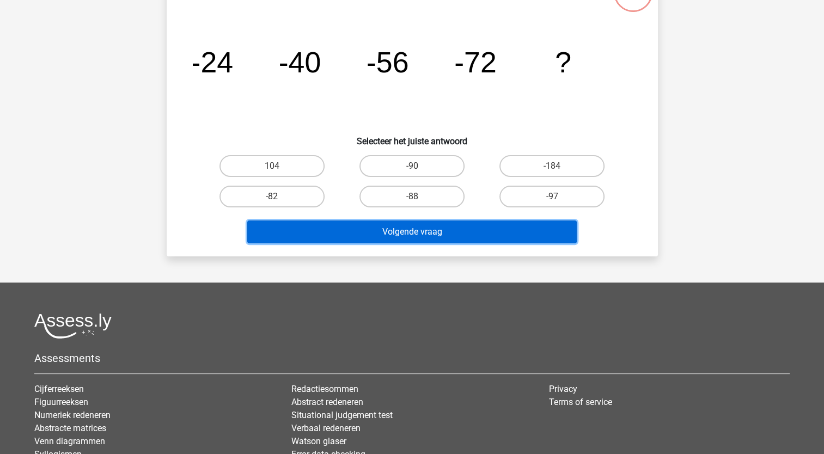
click at [426, 232] on button "Volgende vraag" at bounding box center [411, 232] width 329 height 23
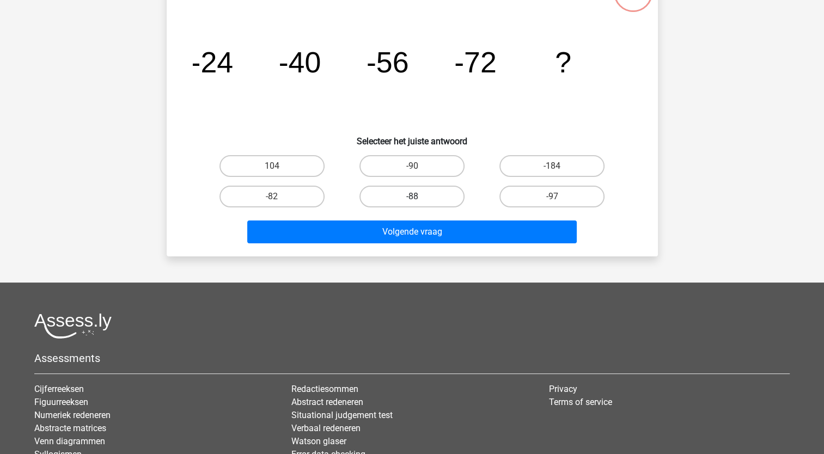
click at [409, 195] on label "-88" at bounding box center [411, 197] width 105 height 22
click at [412, 197] on input "-88" at bounding box center [415, 200] width 7 height 7
radio input "true"
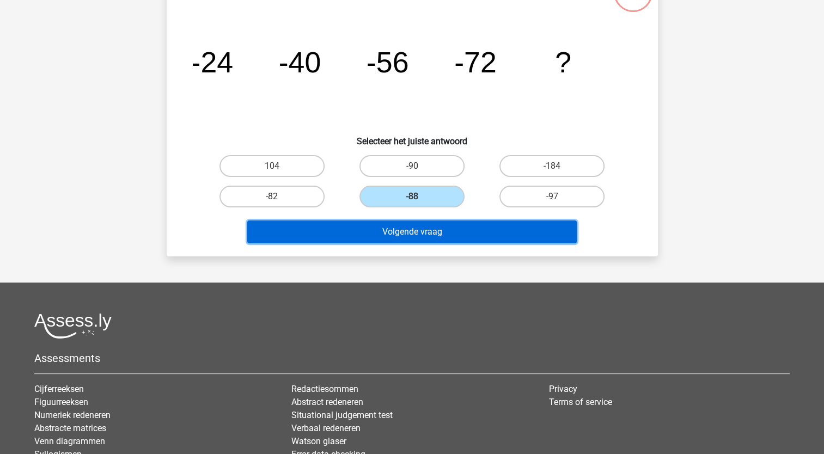
click at [408, 222] on button "Volgende vraag" at bounding box center [411, 232] width 329 height 23
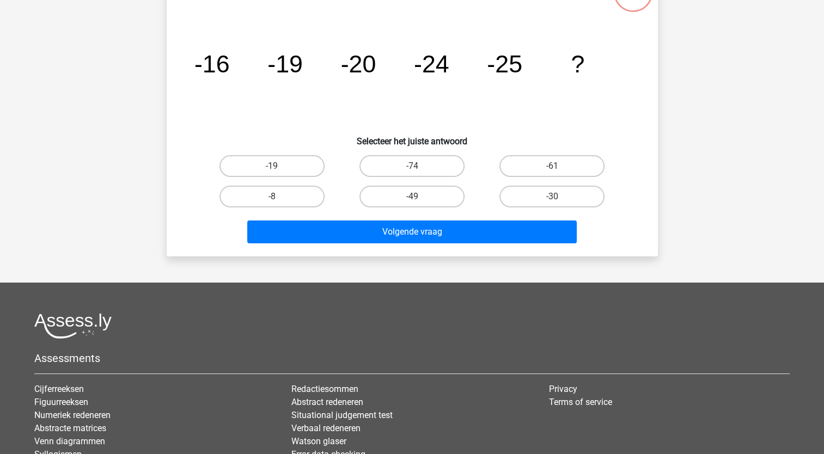
scroll to position [54, 0]
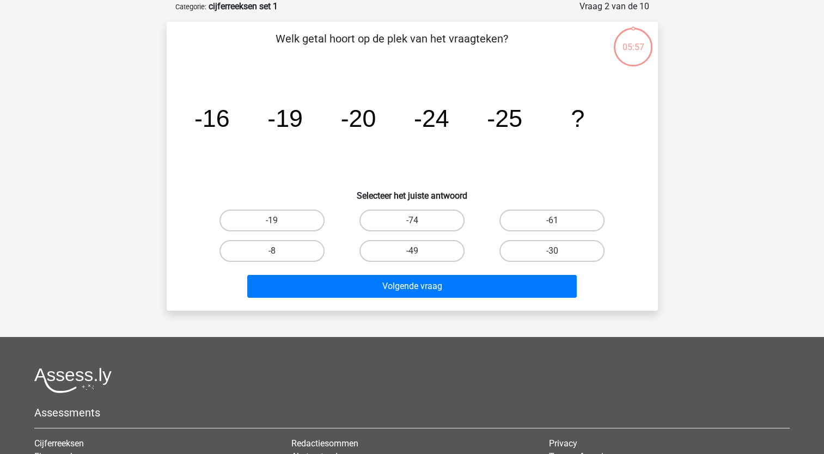
click at [402, 239] on div "-49" at bounding box center [412, 251] width 140 height 30
drag, startPoint x: 401, startPoint y: 247, endPoint x: 406, endPoint y: 271, distance: 24.0
click at [401, 248] on label "-49" at bounding box center [411, 251] width 105 height 22
click at [412, 251] on input "-49" at bounding box center [415, 254] width 7 height 7
radio input "true"
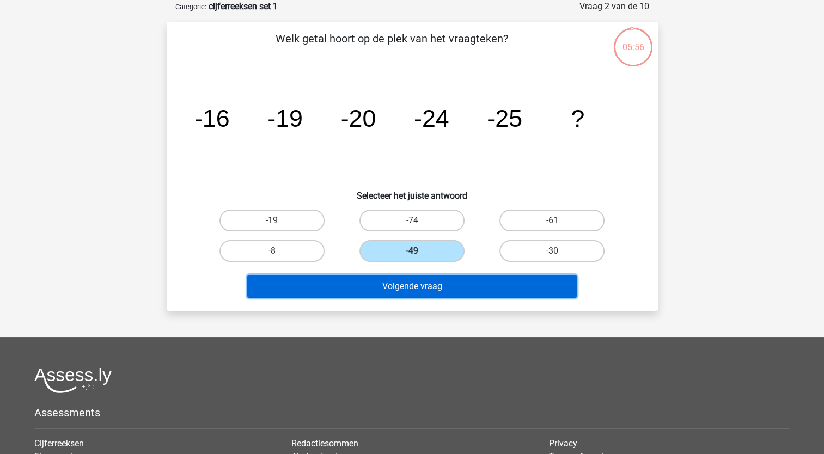
click at [406, 282] on button "Volgende vraag" at bounding box center [411, 286] width 329 height 23
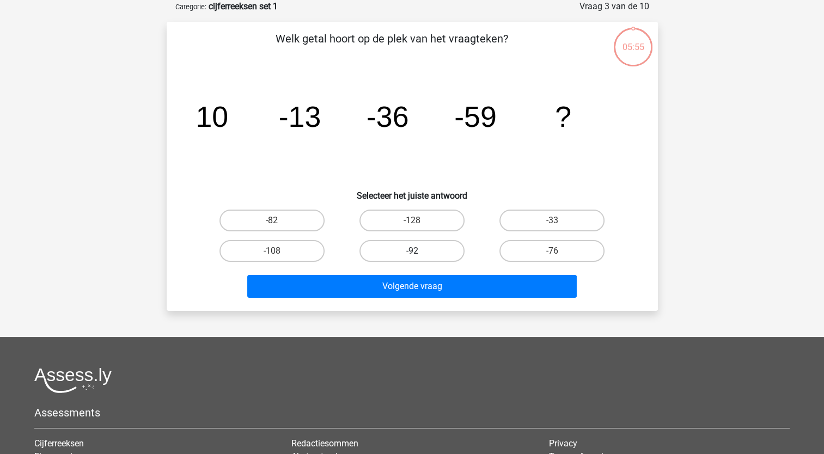
drag, startPoint x: 404, startPoint y: 251, endPoint x: 402, endPoint y: 258, distance: 7.3
click at [404, 253] on label "-92" at bounding box center [411, 251] width 105 height 22
click at [412, 253] on input "-92" at bounding box center [415, 254] width 7 height 7
radio input "true"
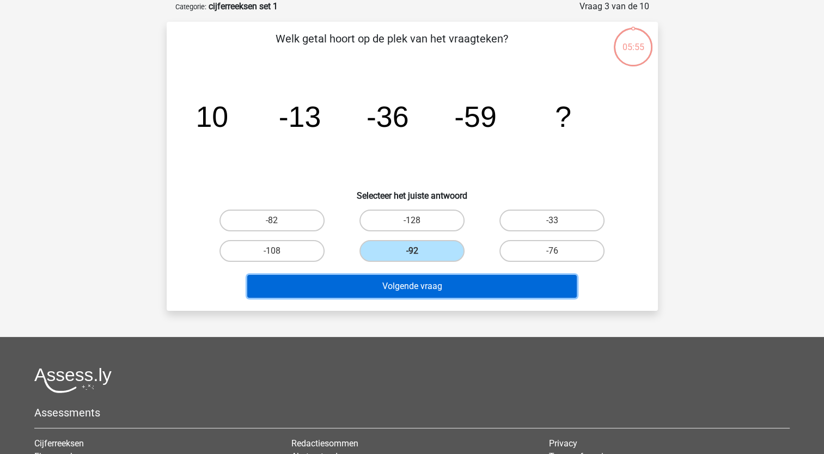
click at [406, 286] on button "Volgende vraag" at bounding box center [411, 286] width 329 height 23
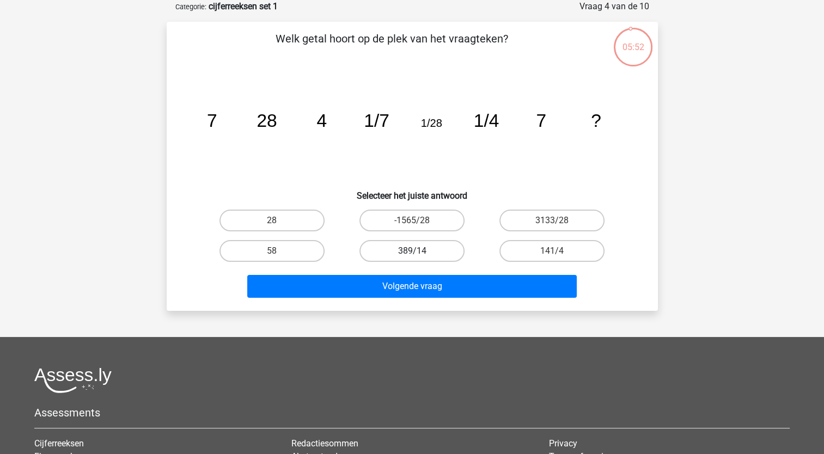
click at [409, 250] on label "389/14" at bounding box center [411, 251] width 105 height 22
click at [412, 251] on input "389/14" at bounding box center [415, 254] width 7 height 7
radio input "true"
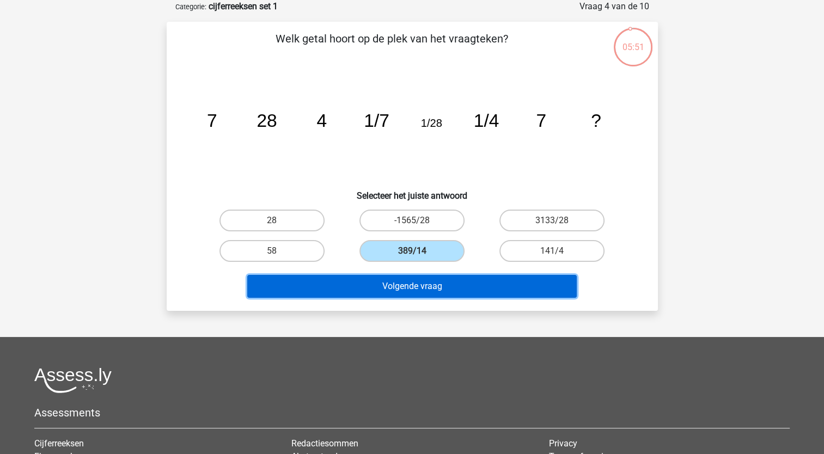
click at [399, 286] on button "Volgende vraag" at bounding box center [411, 286] width 329 height 23
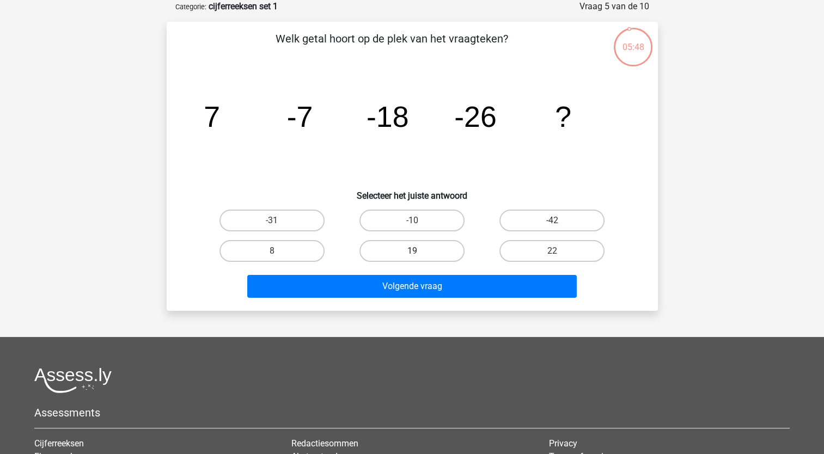
click at [415, 249] on label "19" at bounding box center [411, 251] width 105 height 22
click at [415, 251] on input "19" at bounding box center [415, 254] width 7 height 7
radio input "true"
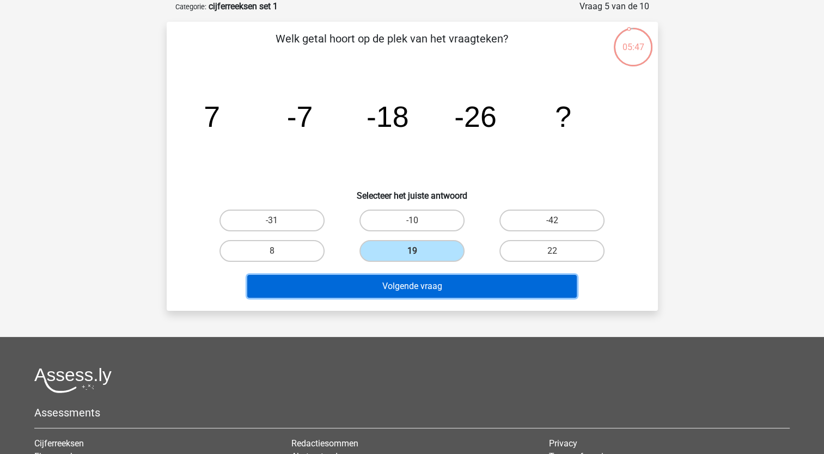
click at [408, 289] on button "Volgende vraag" at bounding box center [411, 286] width 329 height 23
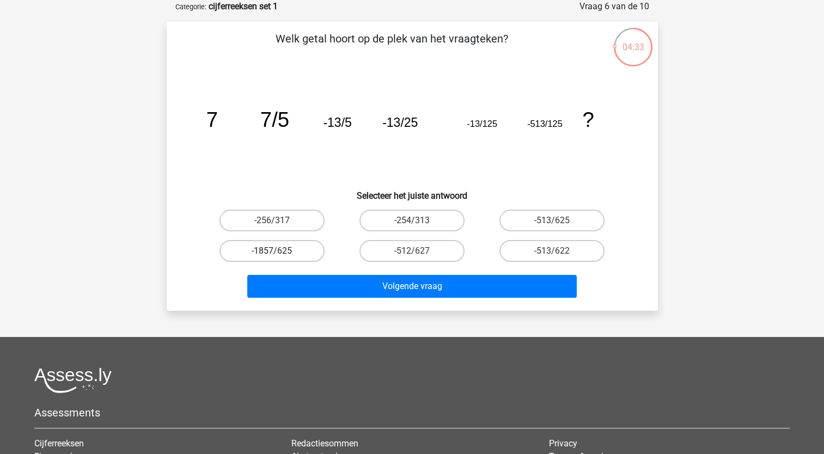
click at [248, 253] on label "-1857/625" at bounding box center [271, 251] width 105 height 22
click at [272, 253] on input "-1857/625" at bounding box center [275, 254] width 7 height 7
radio input "true"
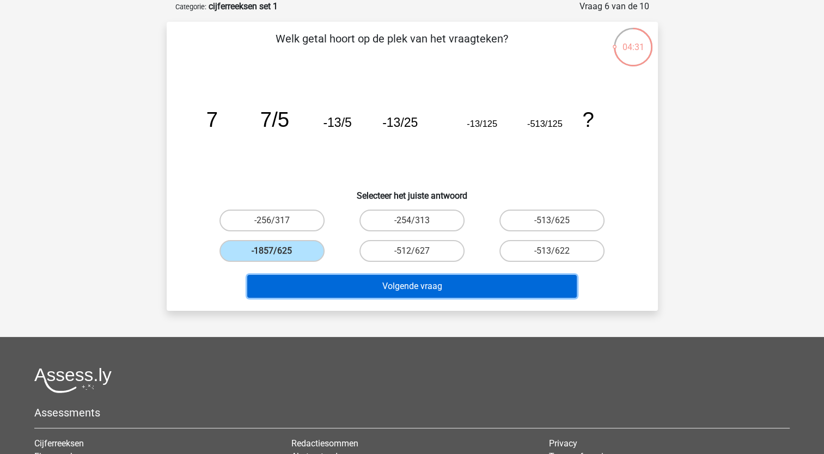
click at [455, 288] on button "Volgende vraag" at bounding box center [411, 286] width 329 height 23
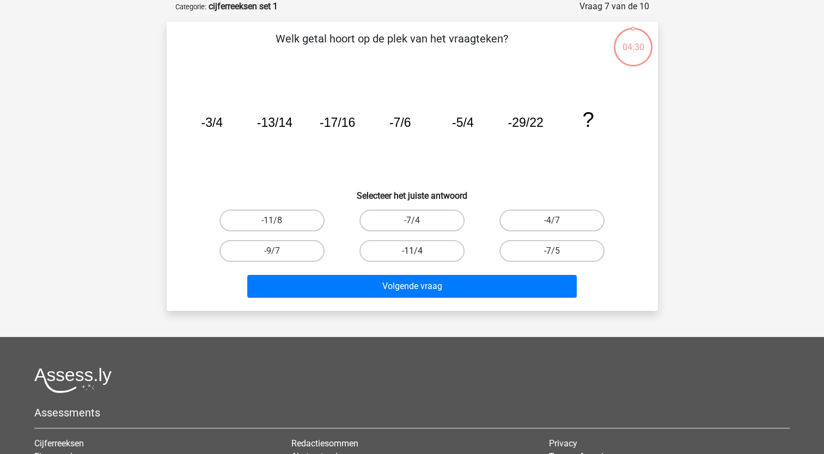
click at [433, 240] on label "-11/4" at bounding box center [411, 251] width 105 height 22
click at [419, 251] on input "-11/4" at bounding box center [415, 254] width 7 height 7
radio input "true"
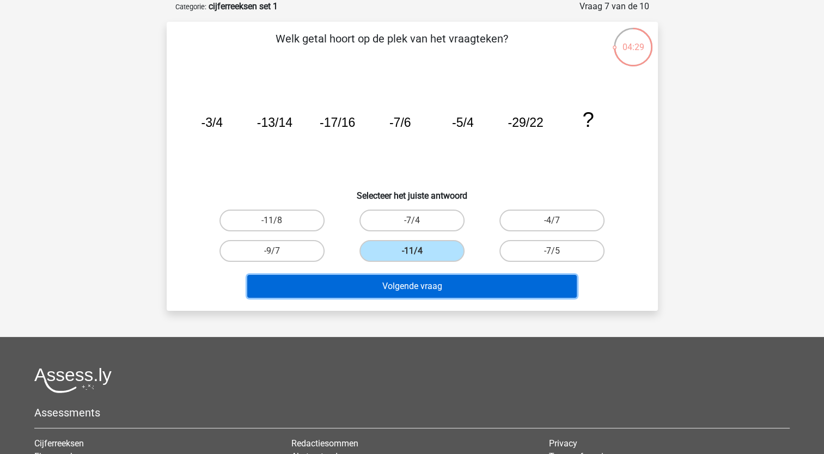
click at [421, 289] on button "Volgende vraag" at bounding box center [411, 286] width 329 height 23
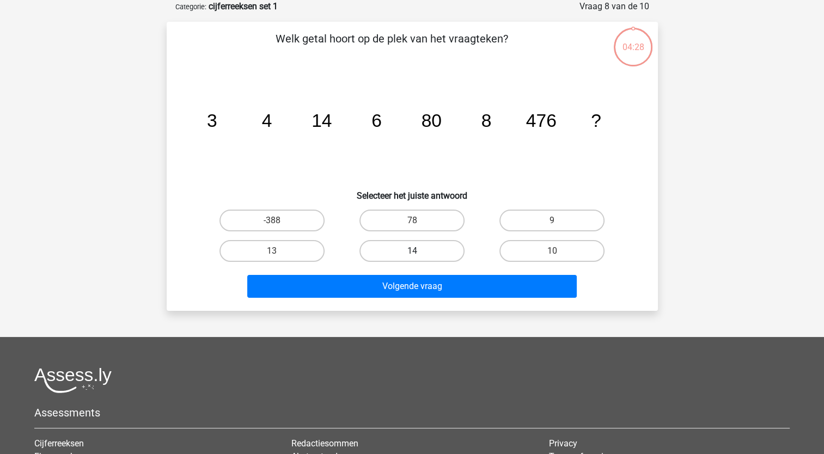
click at [421, 259] on label "14" at bounding box center [411, 251] width 105 height 22
click at [419, 258] on input "14" at bounding box center [415, 254] width 7 height 7
radio input "true"
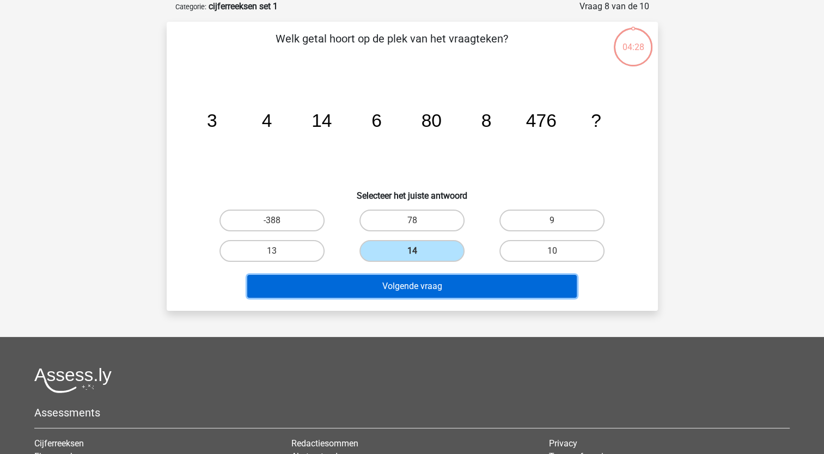
click at [423, 290] on button "Volgende vraag" at bounding box center [411, 286] width 329 height 23
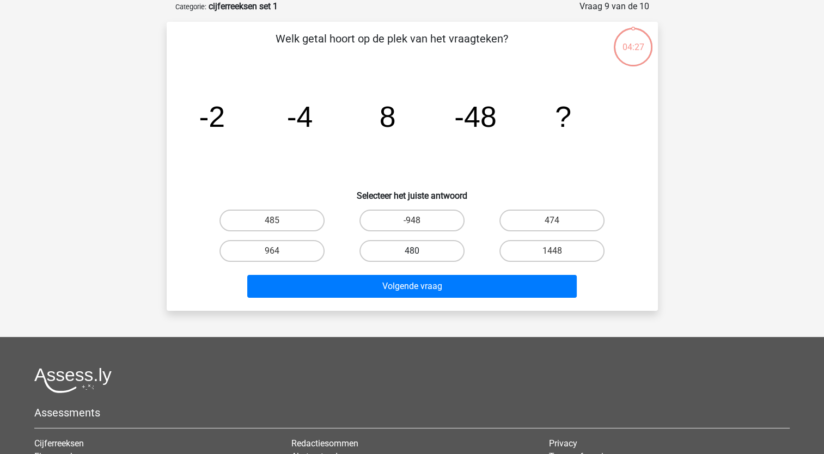
click at [428, 258] on label "480" at bounding box center [411, 251] width 105 height 22
click at [419, 258] on input "480" at bounding box center [415, 254] width 7 height 7
radio input "true"
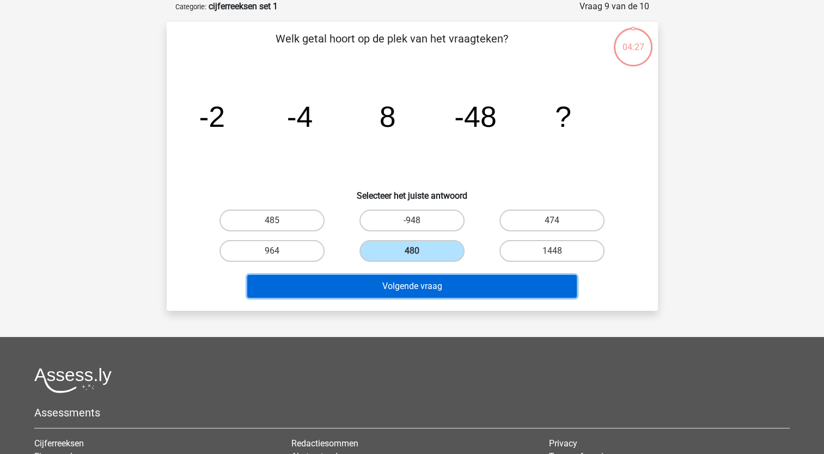
click at [424, 293] on button "Volgende vraag" at bounding box center [411, 286] width 329 height 23
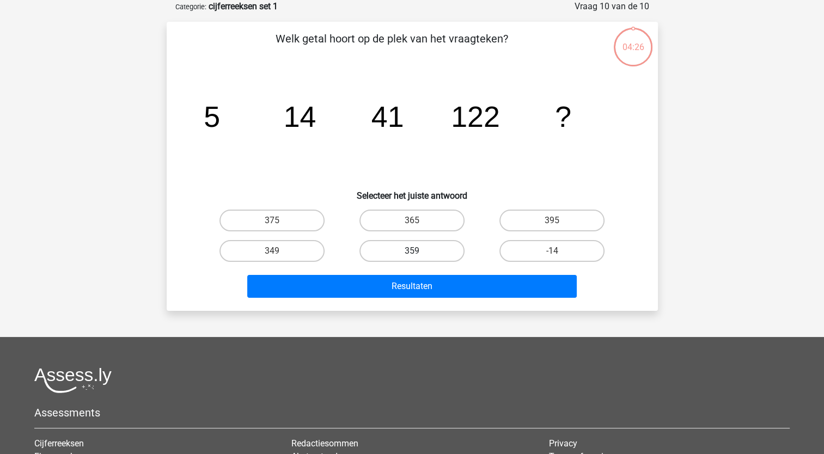
click at [427, 251] on label "359" at bounding box center [411, 251] width 105 height 22
click at [419, 251] on input "359" at bounding box center [415, 254] width 7 height 7
radio input "true"
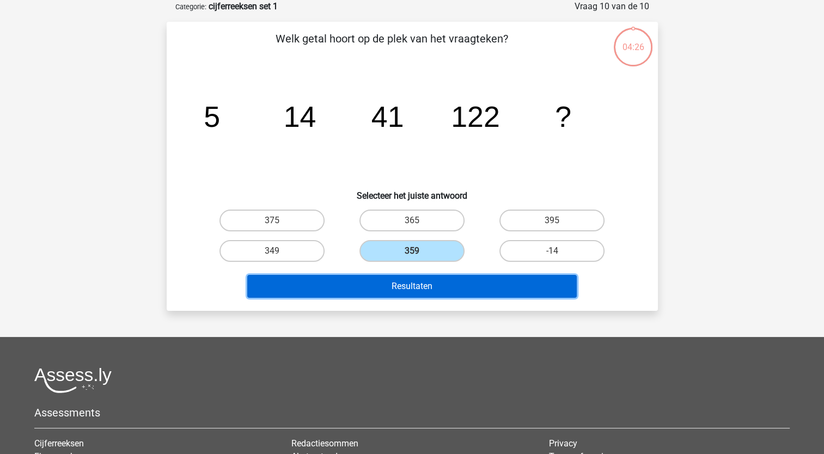
click at [428, 290] on button "Resultaten" at bounding box center [411, 286] width 329 height 23
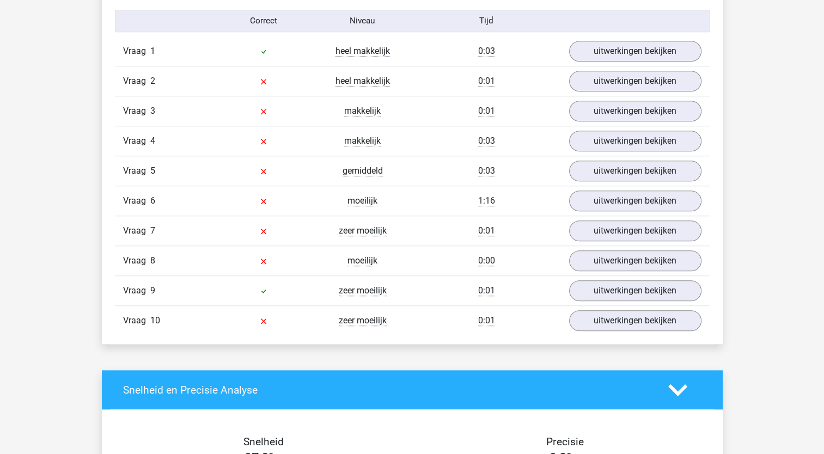
scroll to position [926, 0]
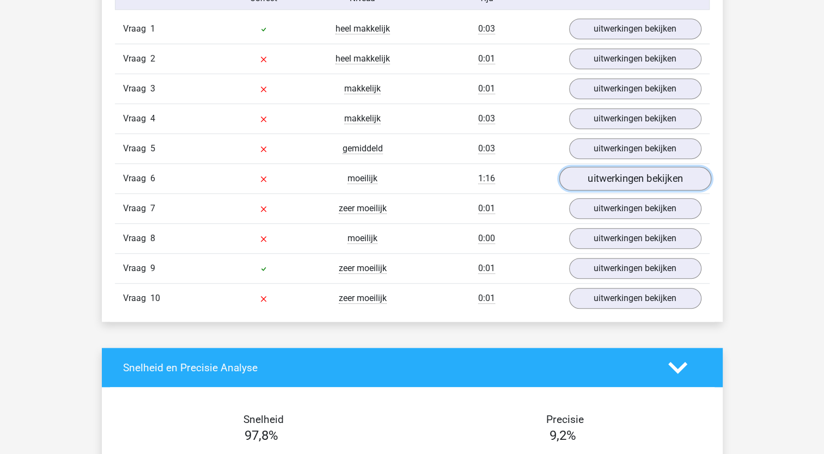
click at [625, 180] on link "uitwerkingen bekijken" at bounding box center [635, 179] width 152 height 24
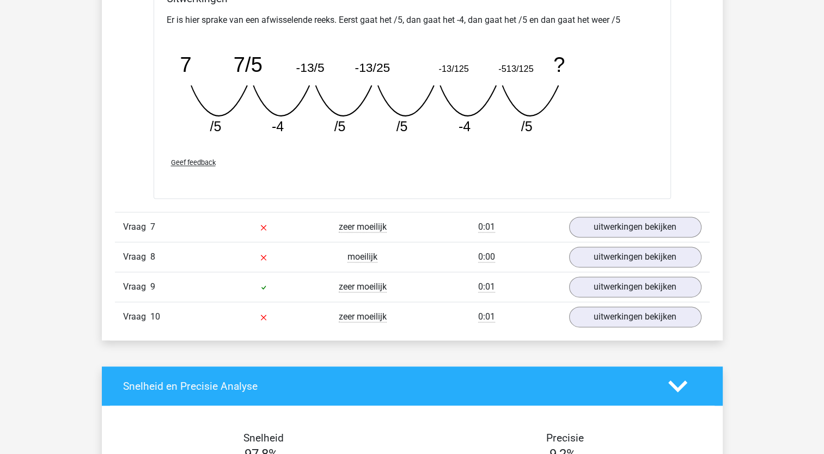
scroll to position [1416, 0]
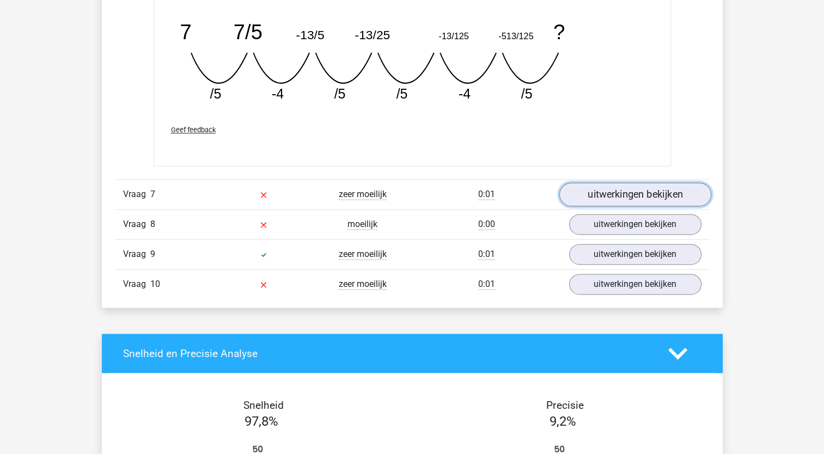
click at [614, 197] on link "uitwerkingen bekijken" at bounding box center [635, 194] width 152 height 24
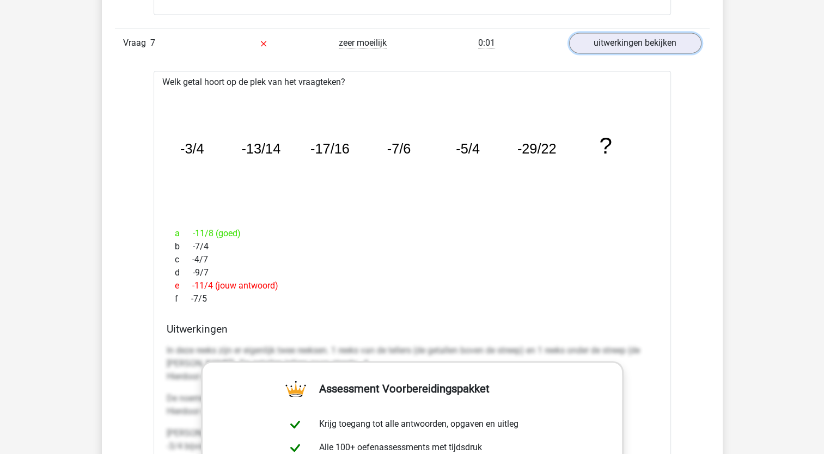
scroll to position [1541, 0]
